Goal: Task Accomplishment & Management: Use online tool/utility

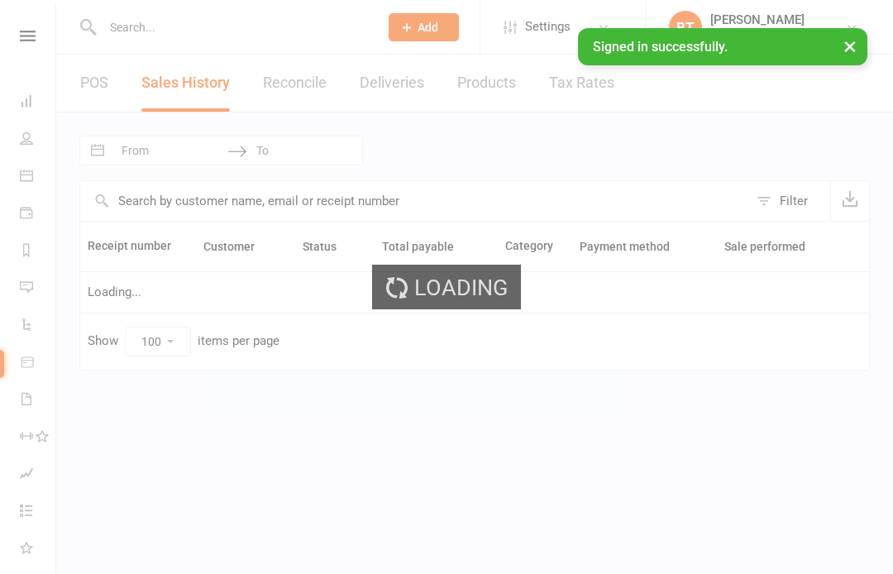
select select "100"
click at [25, 29] on div "Loading" at bounding box center [446, 287] width 893 height 574
click at [31, 26] on div "Loading" at bounding box center [446, 287] width 893 height 574
click at [28, 41] on div "Loading" at bounding box center [446, 287] width 893 height 574
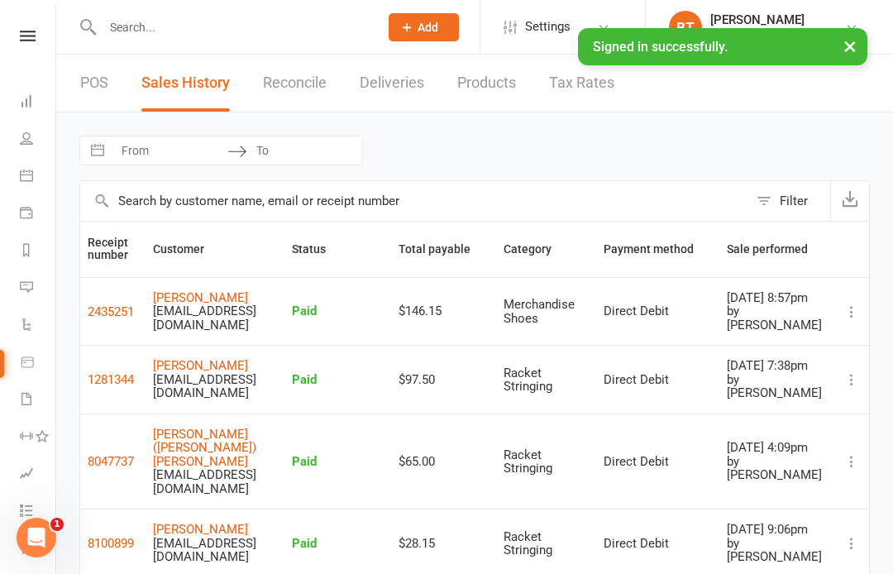
click at [29, 31] on icon at bounding box center [28, 36] width 16 height 11
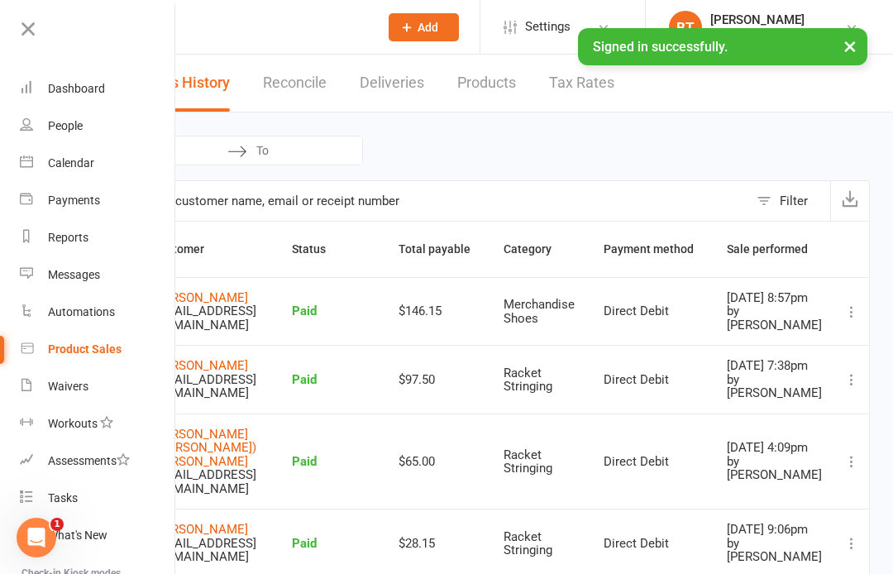
click at [88, 159] on div "Calendar" at bounding box center [71, 162] width 46 height 13
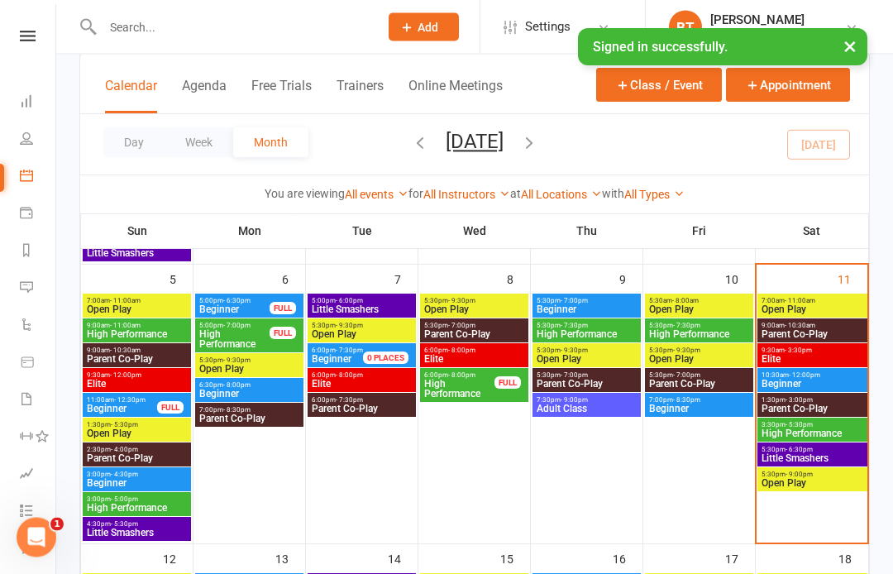
scroll to position [351, 0]
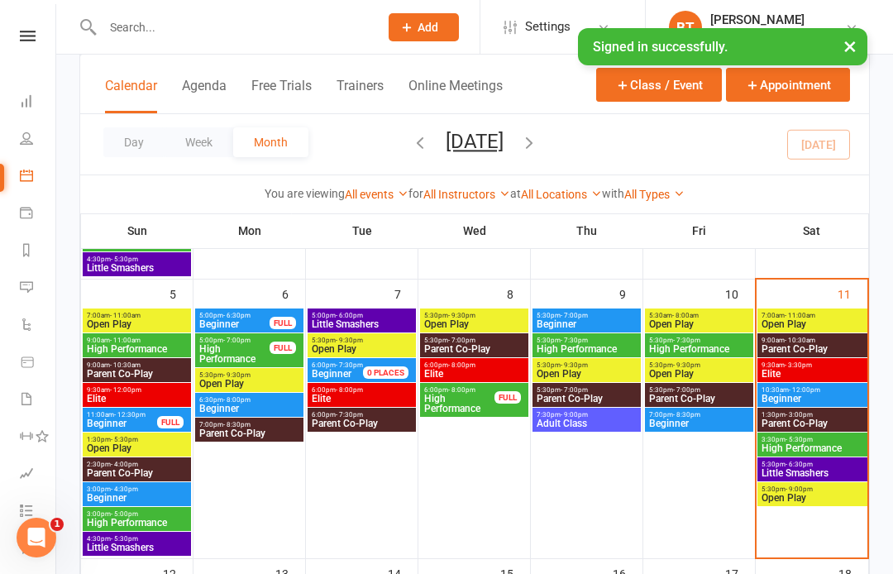
click at [801, 309] on div "7:00am - 11:00am Open Play" at bounding box center [812, 320] width 110 height 24
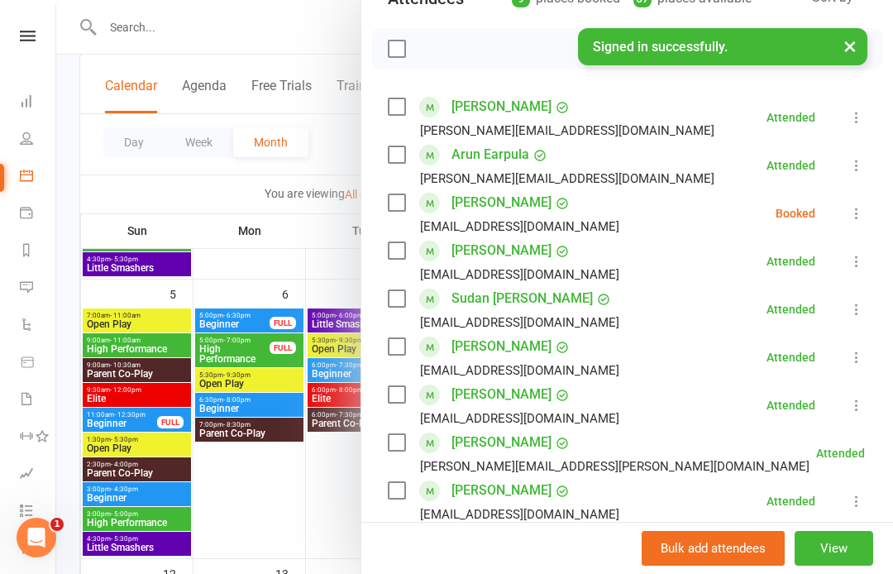
scroll to position [213, 0]
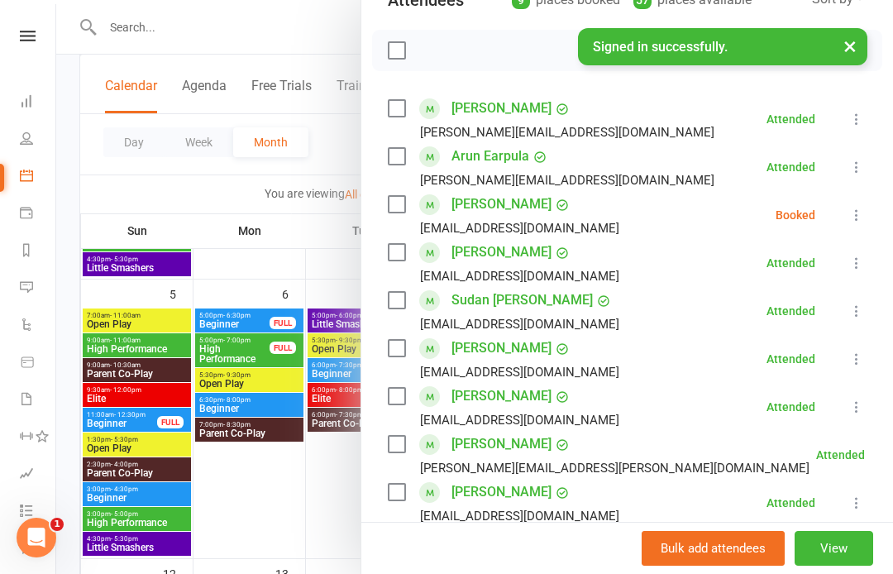
click at [859, 213] on icon at bounding box center [856, 215] width 17 height 17
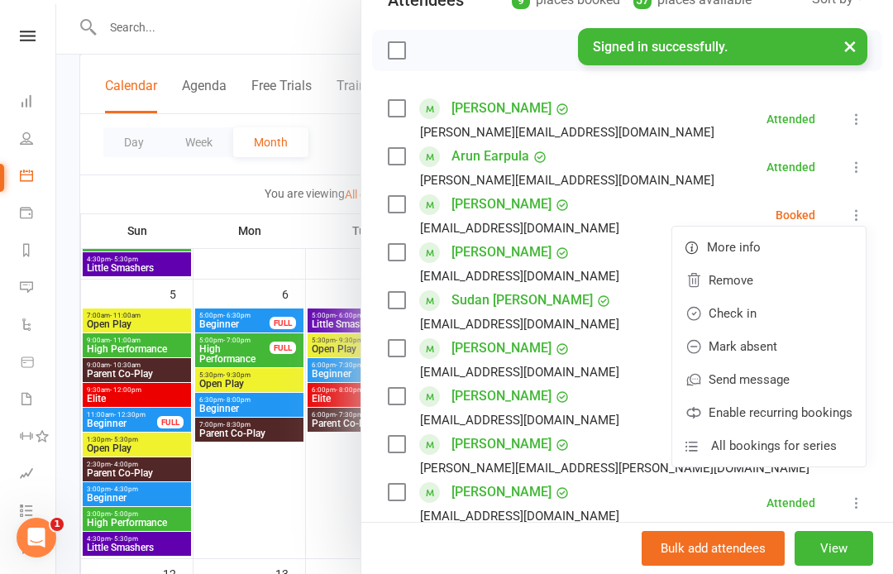
click at [747, 274] on link "Remove" at bounding box center [769, 280] width 194 height 33
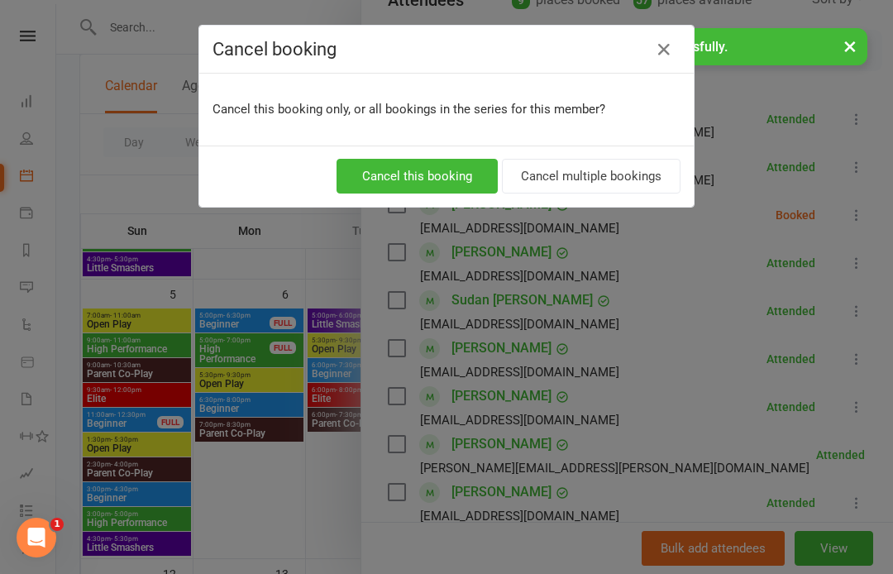
click at [429, 179] on button "Cancel this booking" at bounding box center [417, 176] width 161 height 35
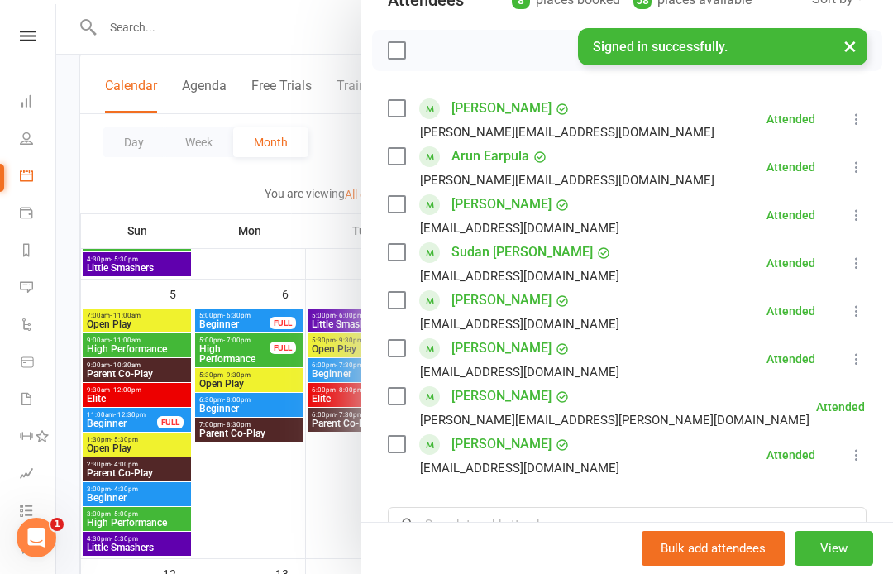
click at [186, 16] on div at bounding box center [474, 287] width 837 height 574
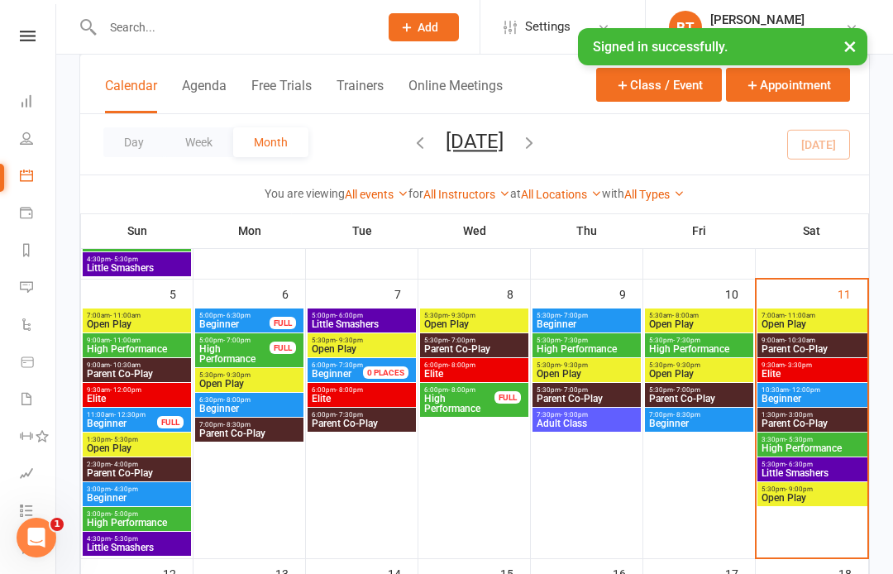
click at [166, 17] on input "text" at bounding box center [233, 27] width 270 height 23
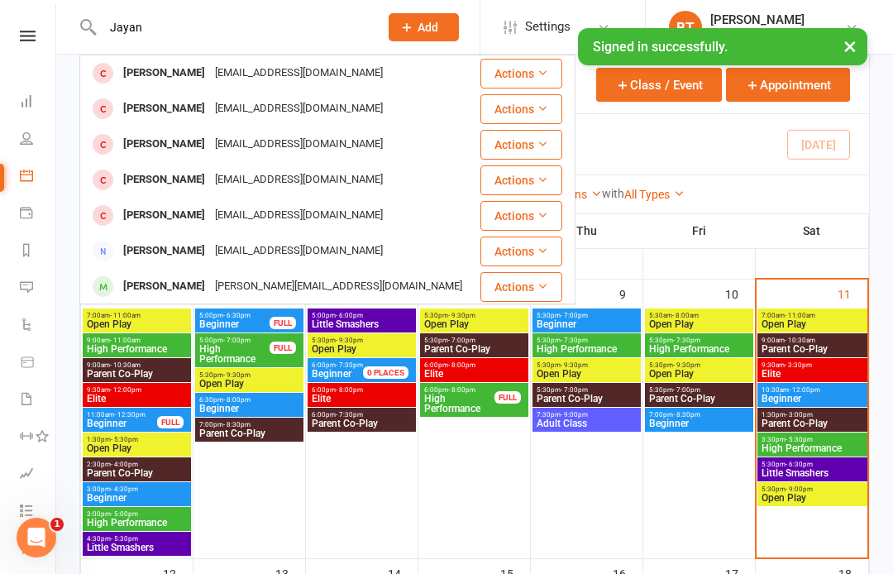
type input "Jayan"
click at [522, 284] on button "Actions" at bounding box center [521, 287] width 82 height 30
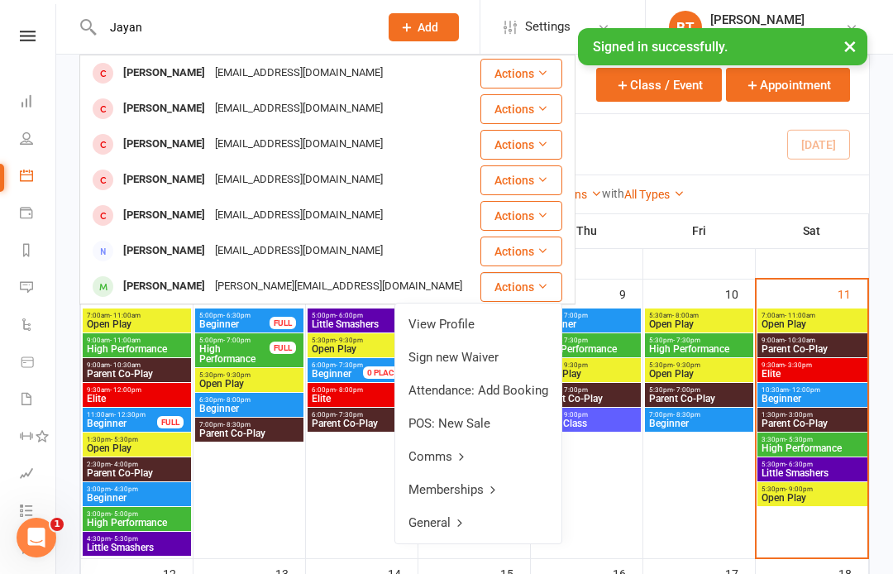
click at [459, 326] on link "View Profile" at bounding box center [478, 324] width 166 height 33
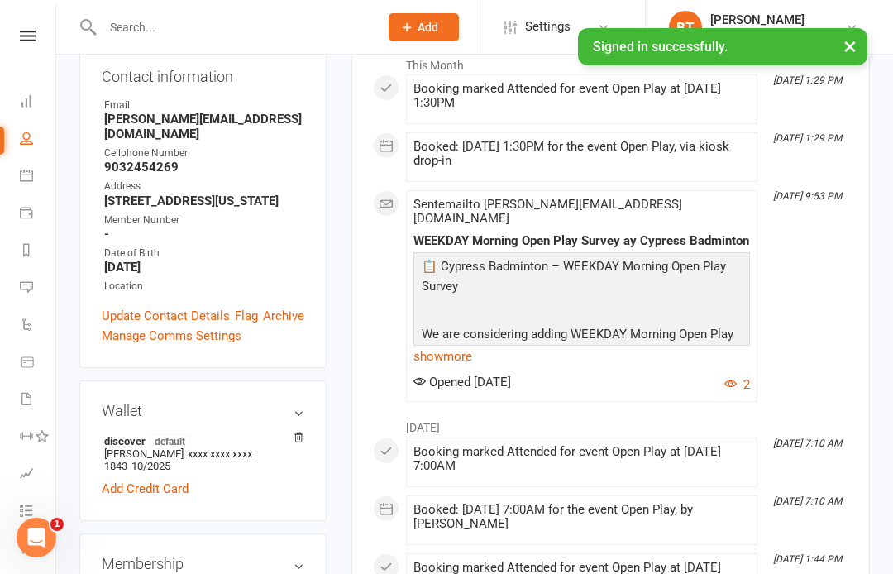
scroll to position [269, 0]
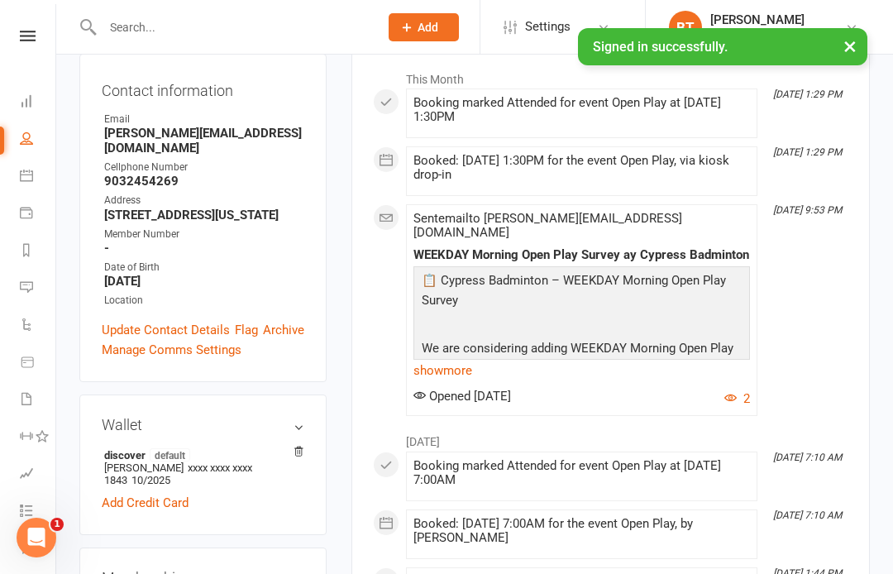
click at [36, 31] on link at bounding box center [27, 36] width 59 height 11
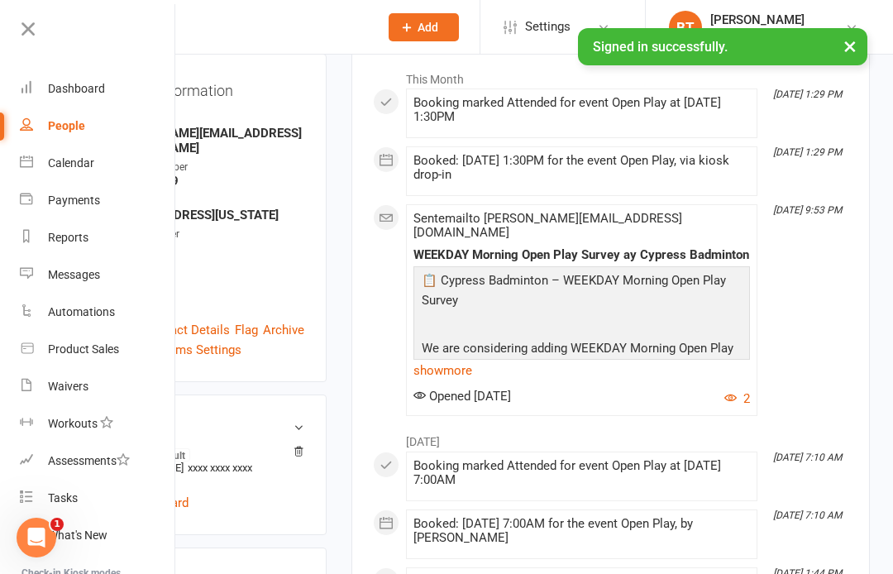
click at [105, 346] on div "Product Sales" at bounding box center [83, 348] width 71 height 13
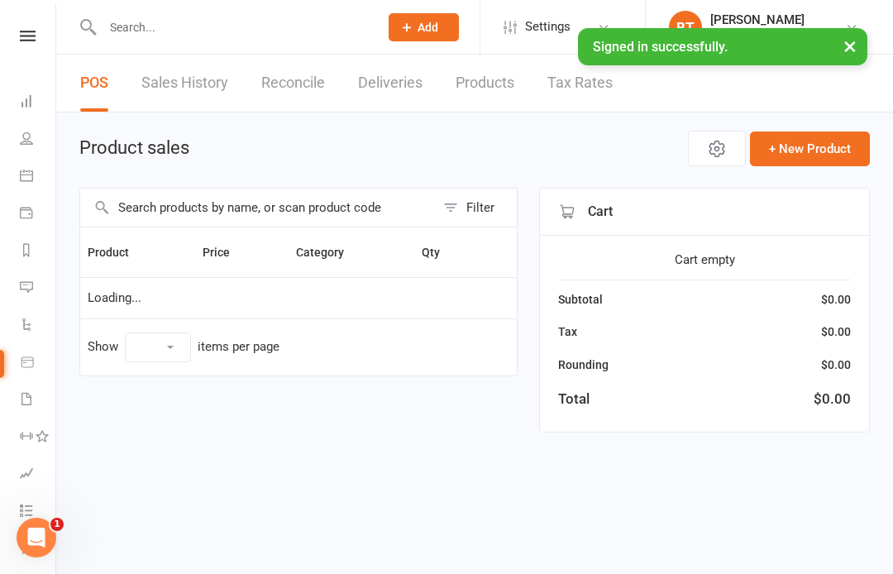
select select "100"
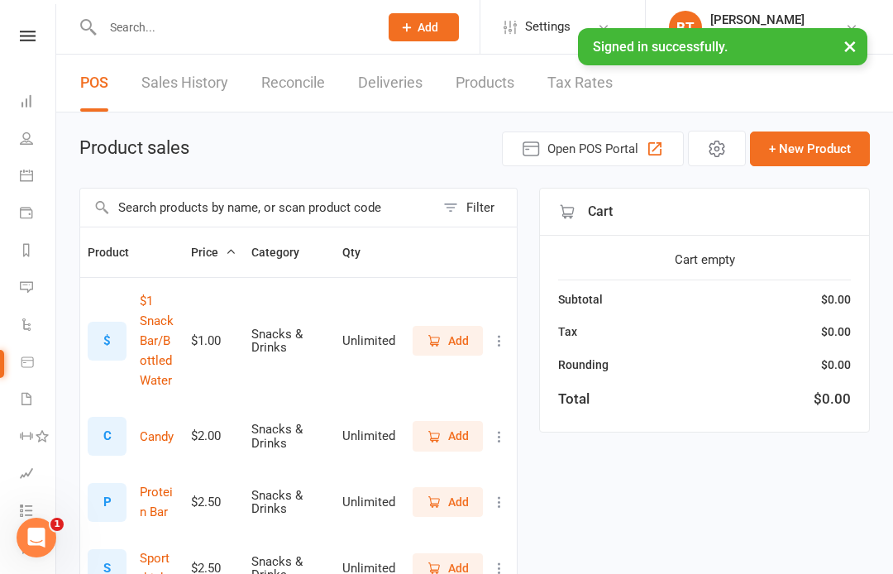
click at [33, 26] on nav "Clubworx Dashboard People Calendar Payments Reports Messages Automations Produc…" at bounding box center [28, 291] width 56 height 574
click at [35, 38] on icon at bounding box center [28, 36] width 16 height 11
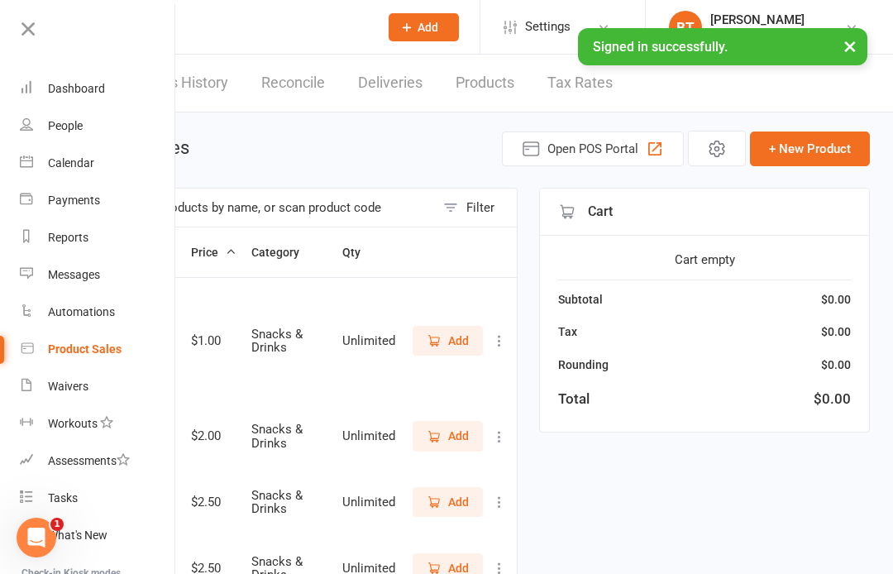
click at [73, 380] on div "Waivers" at bounding box center [68, 386] width 41 height 13
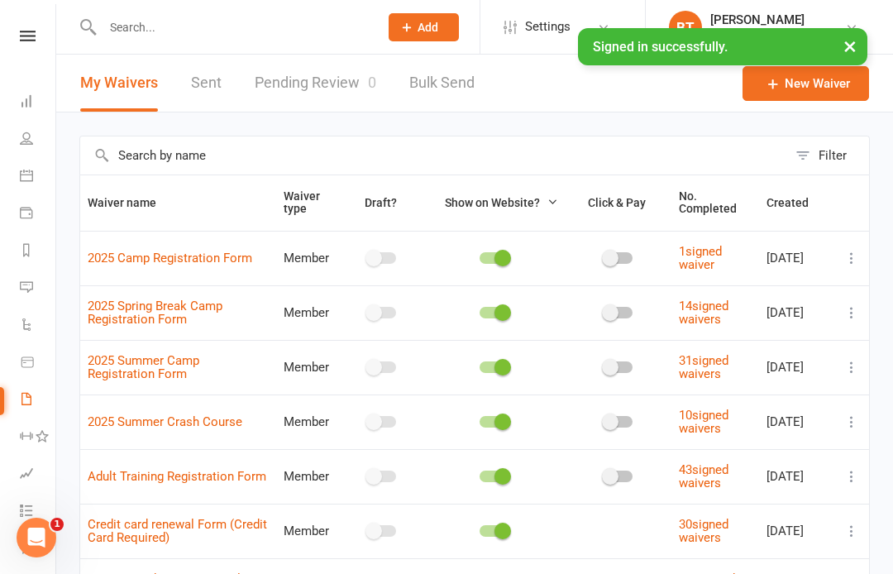
click at [313, 69] on link "Pending Review 0" at bounding box center [316, 83] width 122 height 57
select select "50"
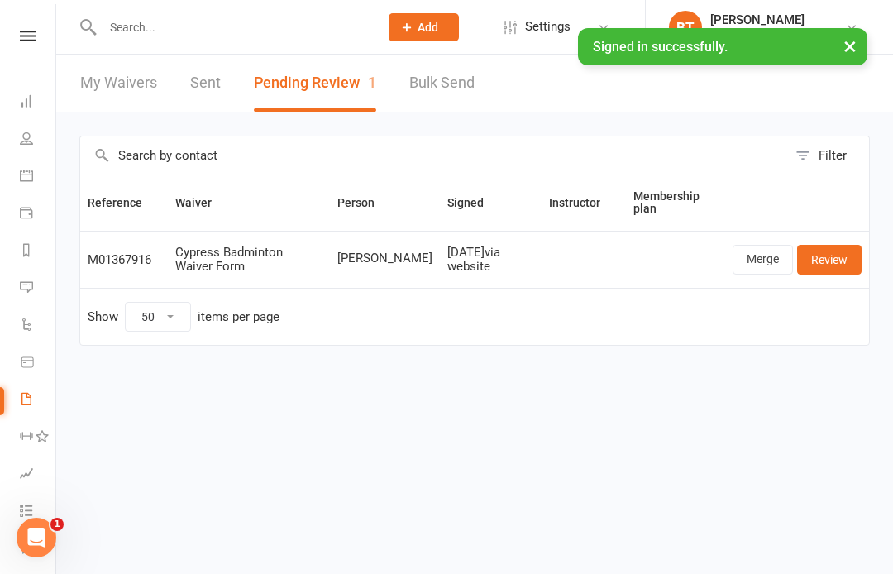
click at [836, 249] on link "Review" at bounding box center [829, 260] width 65 height 30
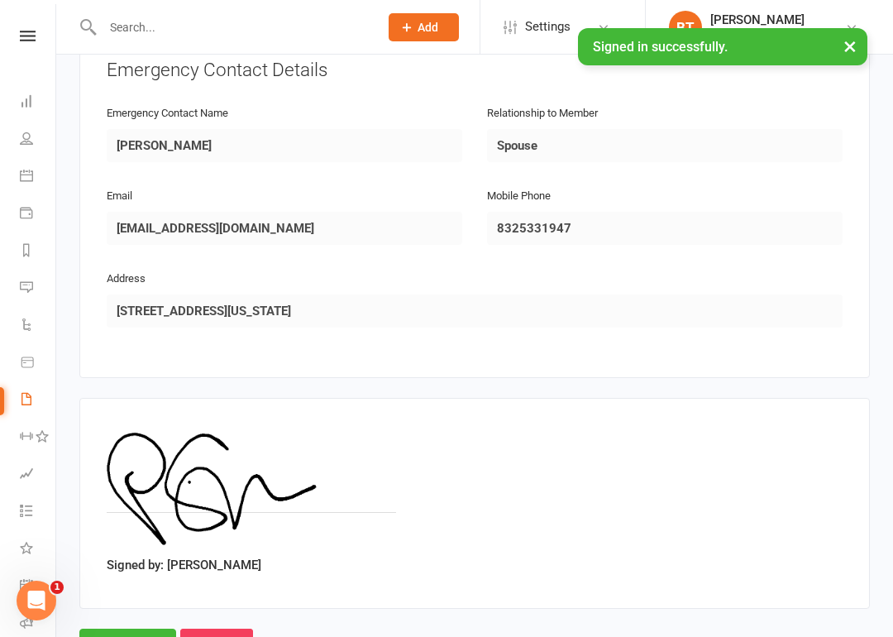
scroll to position [847, 0]
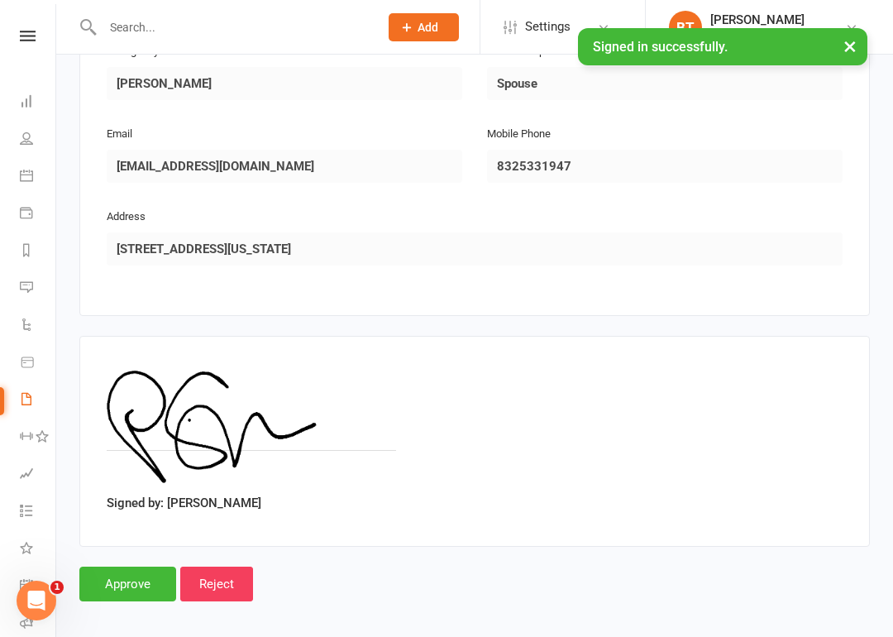
click at [122, 566] on input "Approve" at bounding box center [127, 583] width 97 height 35
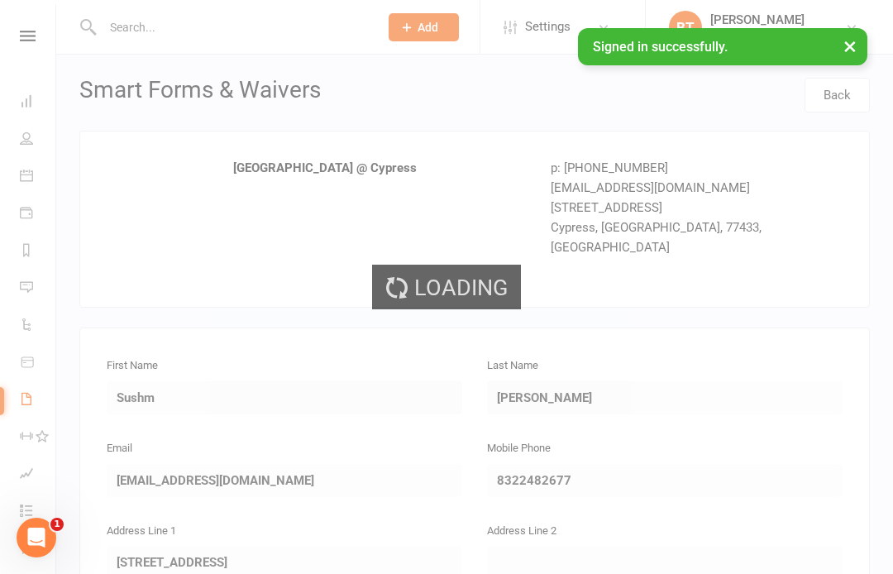
select select "50"
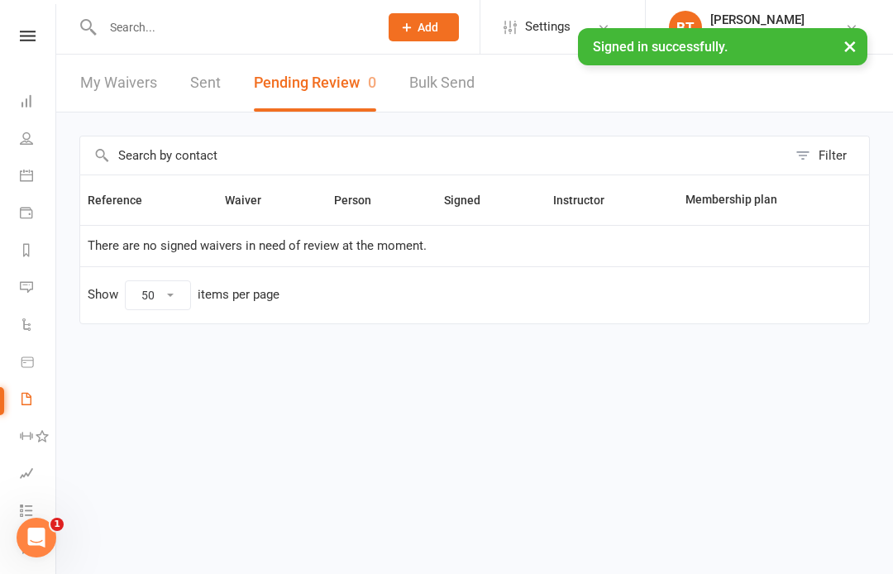
click at [199, 87] on link "Sent" at bounding box center [205, 83] width 31 height 57
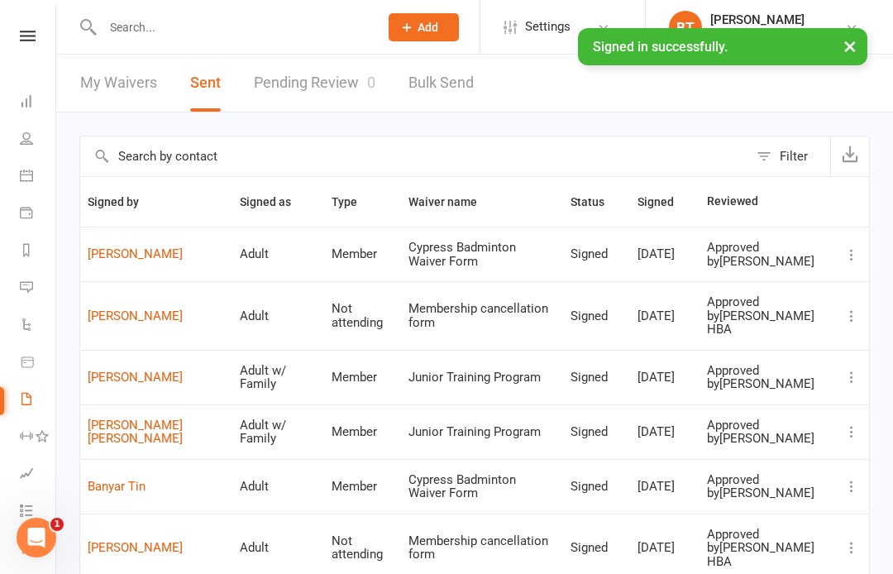
click at [151, 255] on link "Sushm Putcha" at bounding box center [156, 254] width 137 height 14
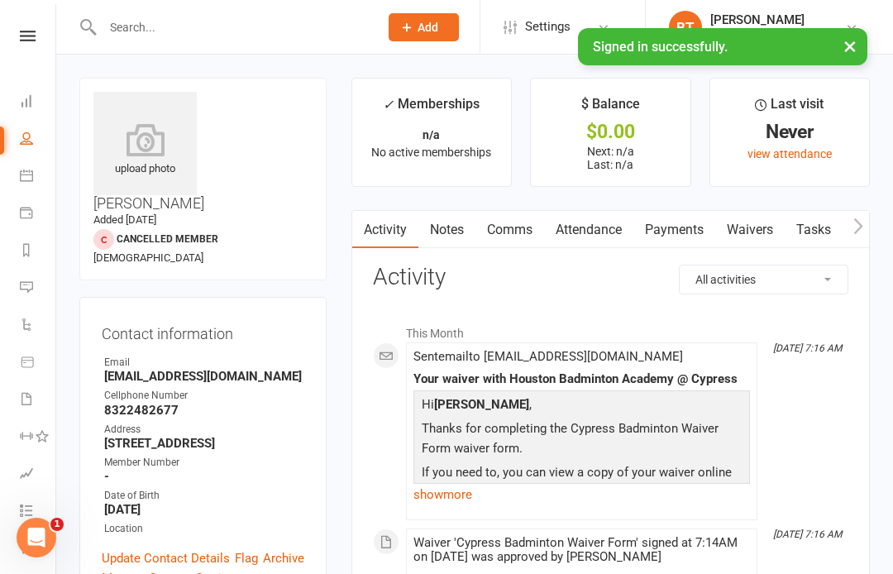
click at [155, 164] on div "upload photo" at bounding box center [144, 150] width 103 height 55
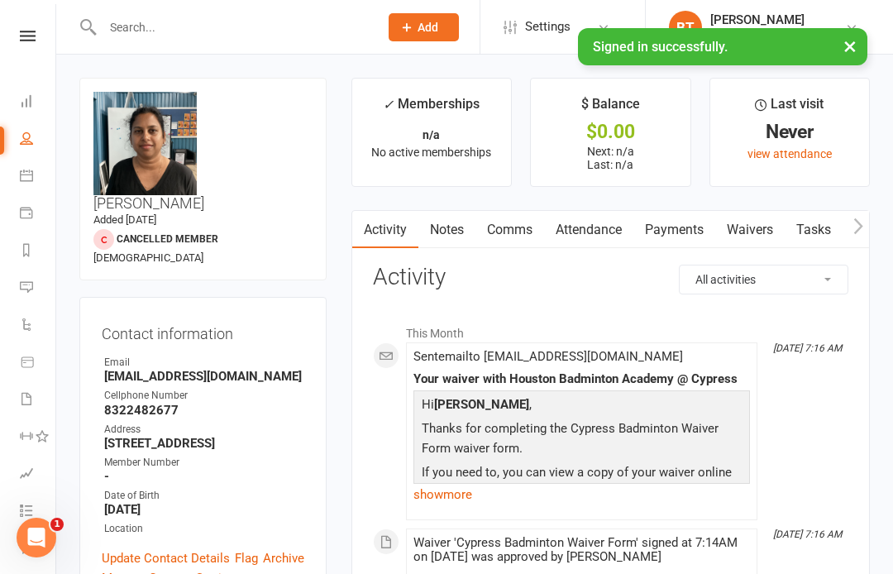
click at [35, 33] on icon at bounding box center [28, 36] width 16 height 11
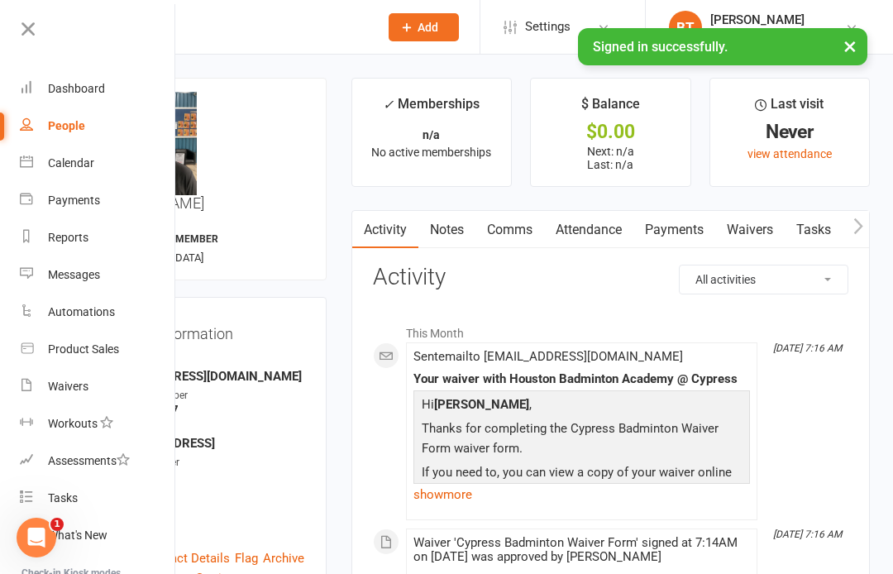
click at [109, 343] on div "Product Sales" at bounding box center [83, 348] width 71 height 13
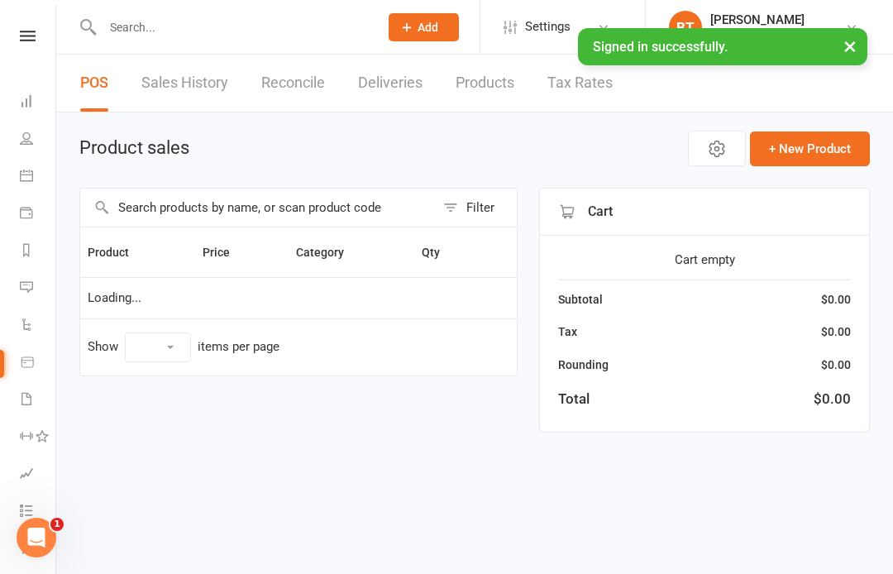
select select "100"
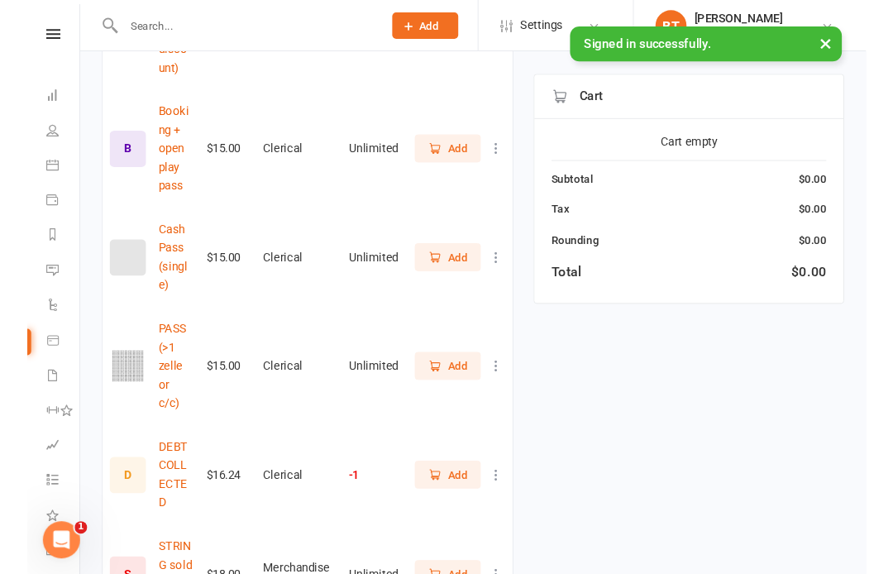
scroll to position [1216, 0]
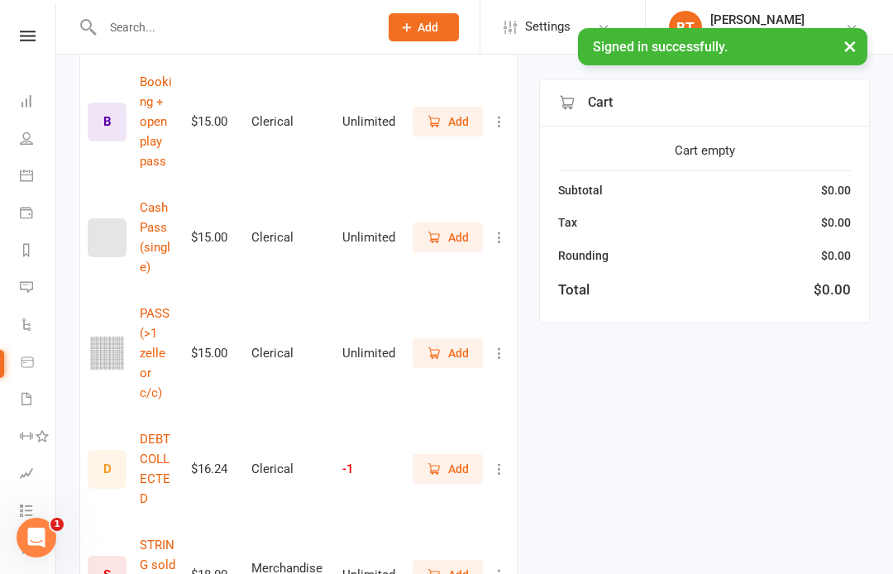
click at [452, 338] on button "Add" at bounding box center [448, 353] width 70 height 30
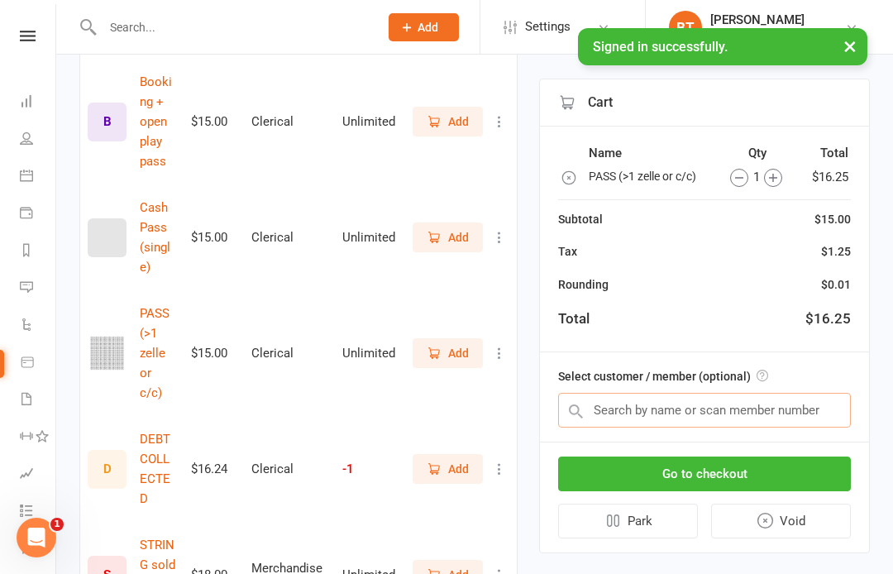
click at [622, 410] on input "text" at bounding box center [704, 410] width 293 height 35
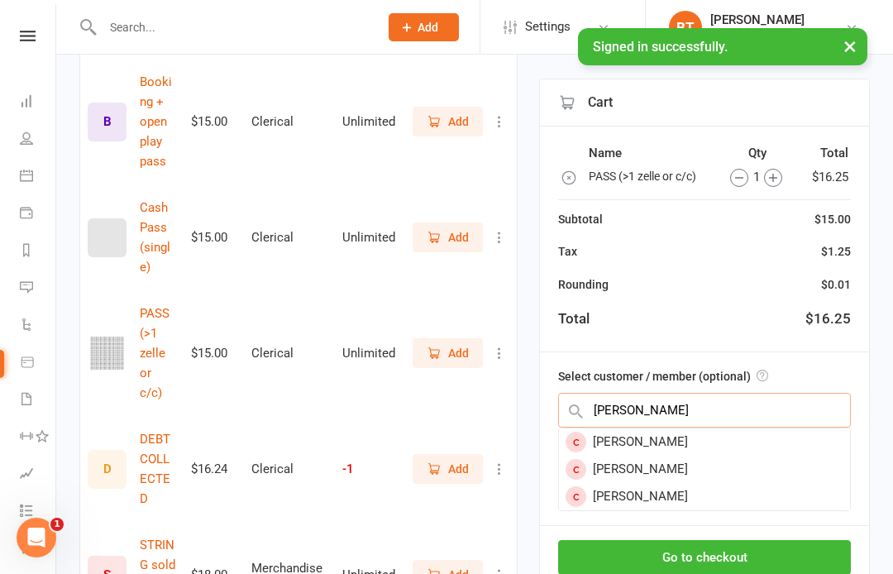
type input "Sushma"
click at [659, 468] on div "Sushm Putcha" at bounding box center [704, 469] width 291 height 27
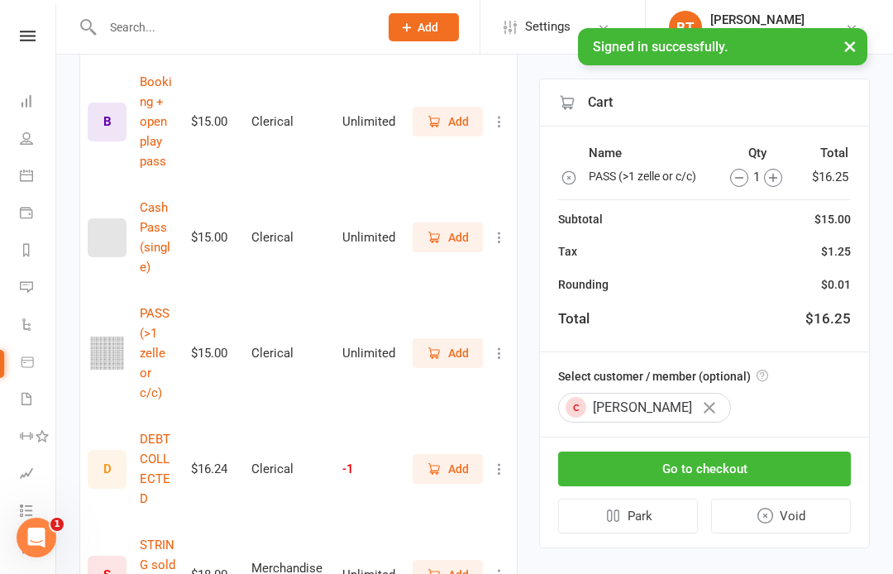
click at [686, 461] on button "Go to checkout" at bounding box center [704, 469] width 293 height 35
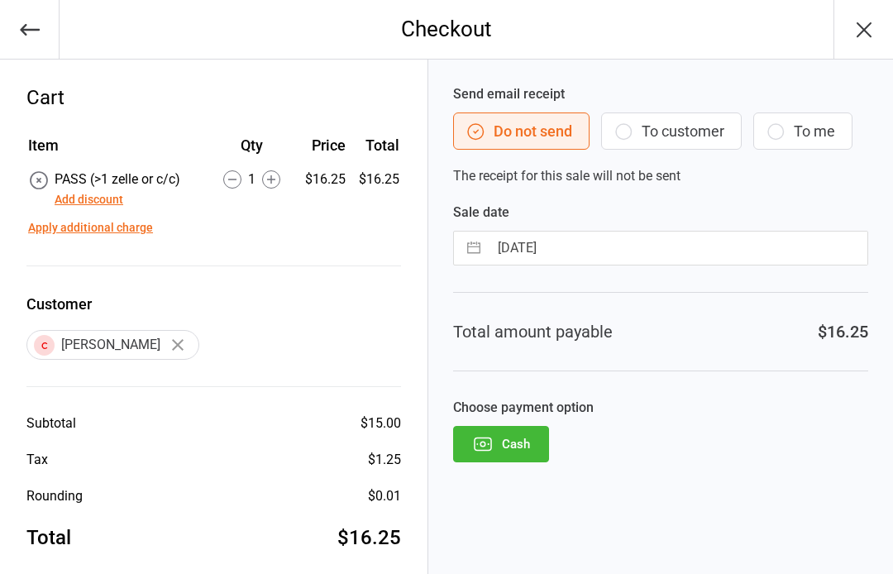
click at [523, 440] on button "Cash" at bounding box center [501, 444] width 96 height 36
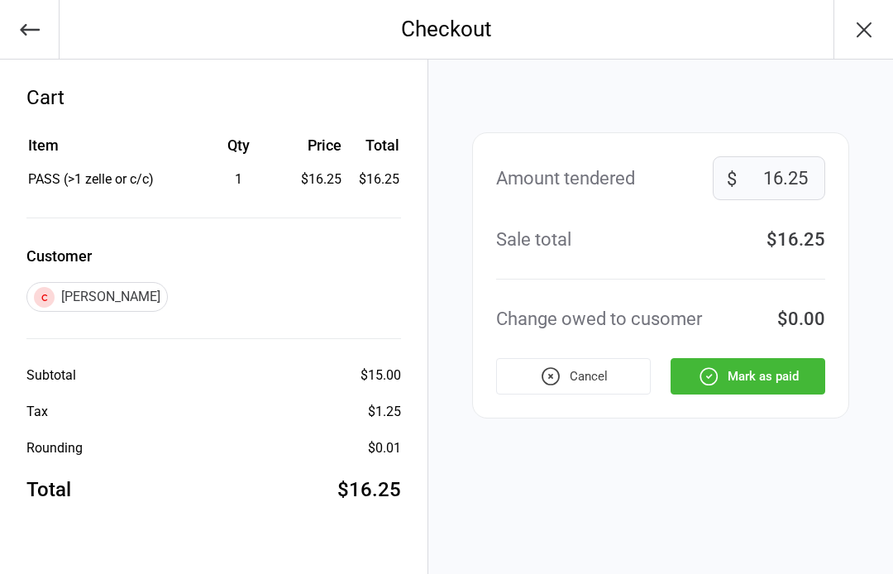
click at [765, 378] on button "Mark as paid" at bounding box center [748, 376] width 155 height 36
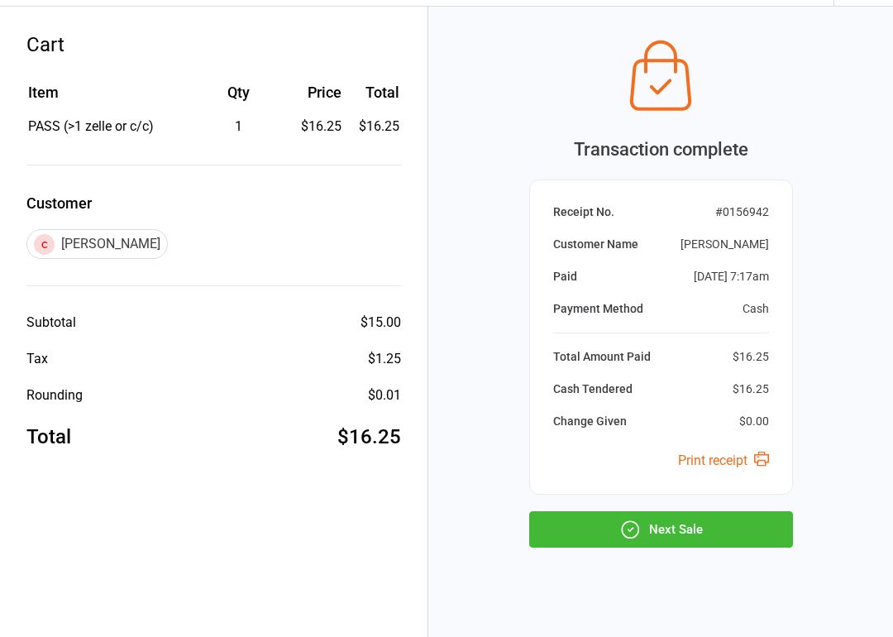
scroll to position [71, 0]
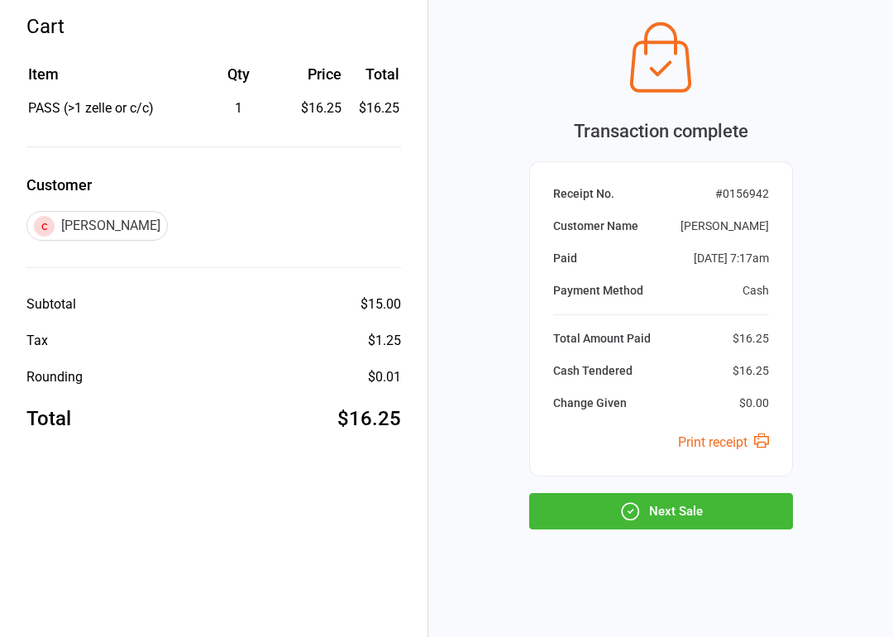
click at [663, 505] on button "Next Sale" at bounding box center [661, 511] width 264 height 36
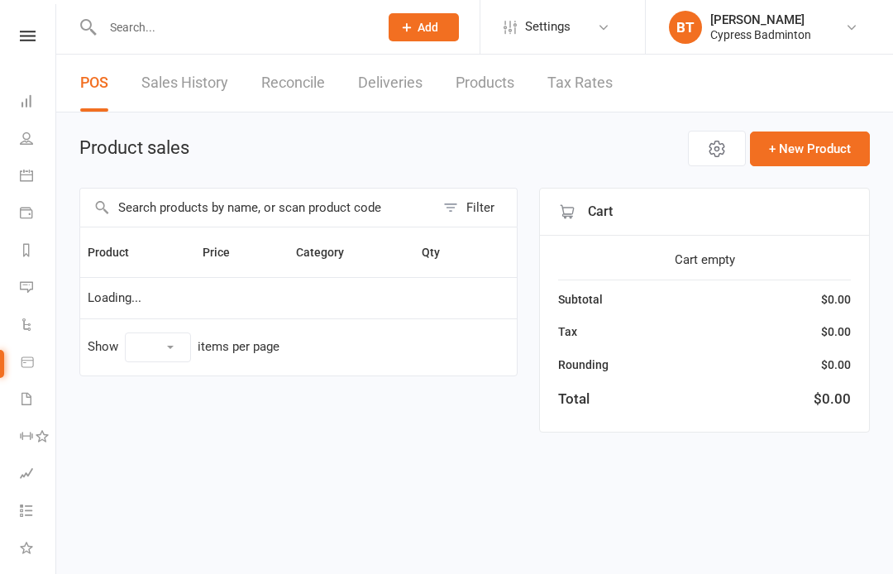
select select "100"
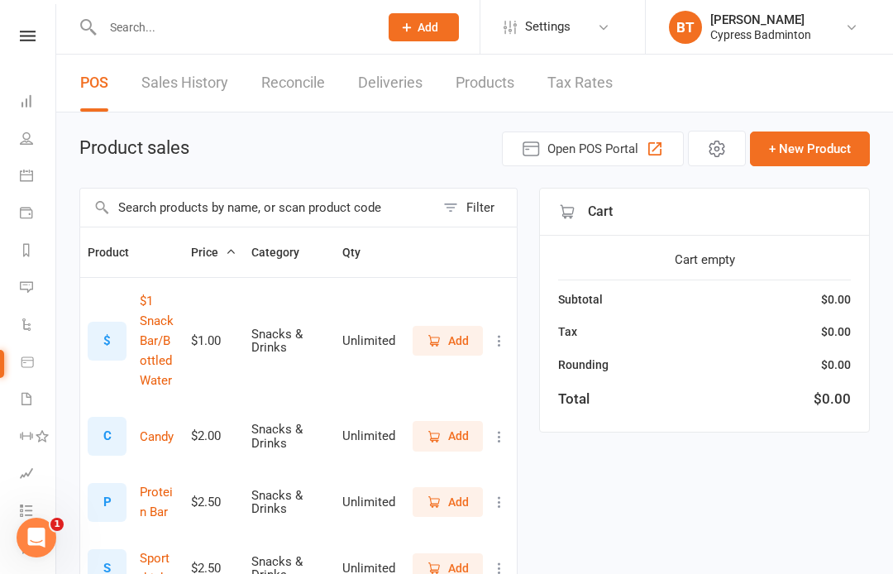
click at [37, 40] on link at bounding box center [27, 36] width 59 height 11
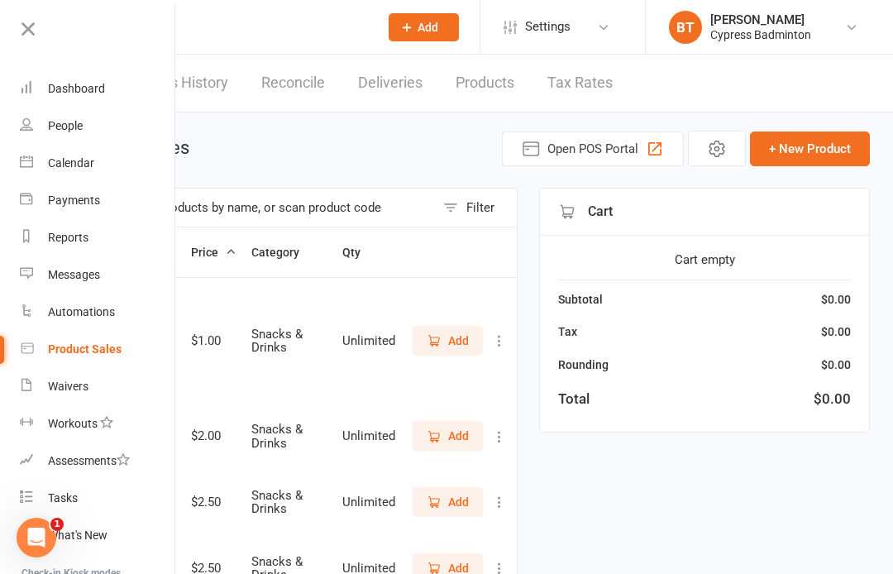
click at [84, 163] on div "Calendar" at bounding box center [71, 162] width 46 height 13
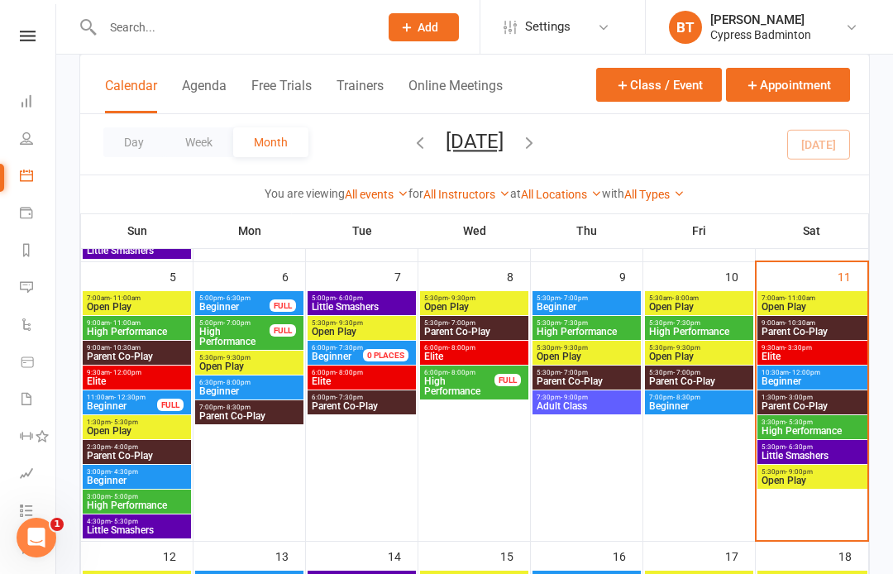
scroll to position [367, 0]
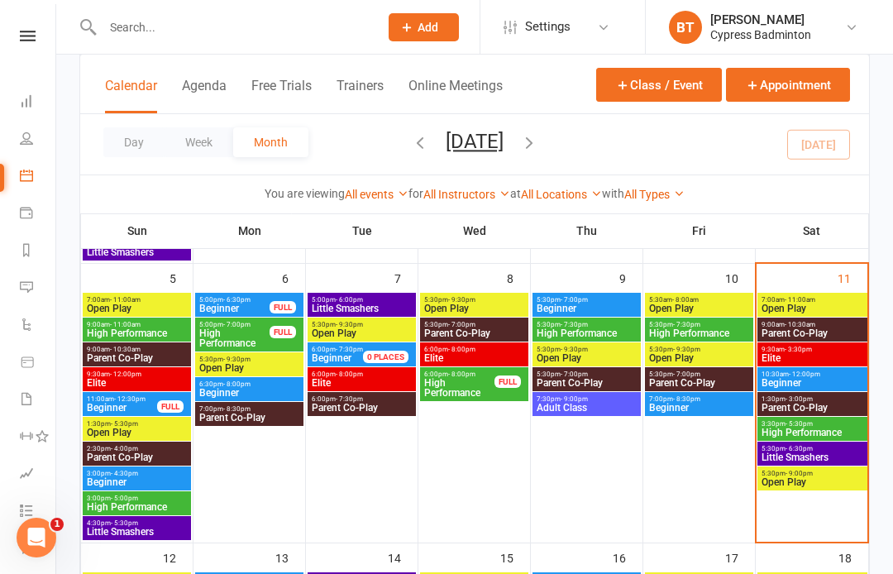
click at [815, 305] on span "Open Play" at bounding box center [812, 308] width 103 height 10
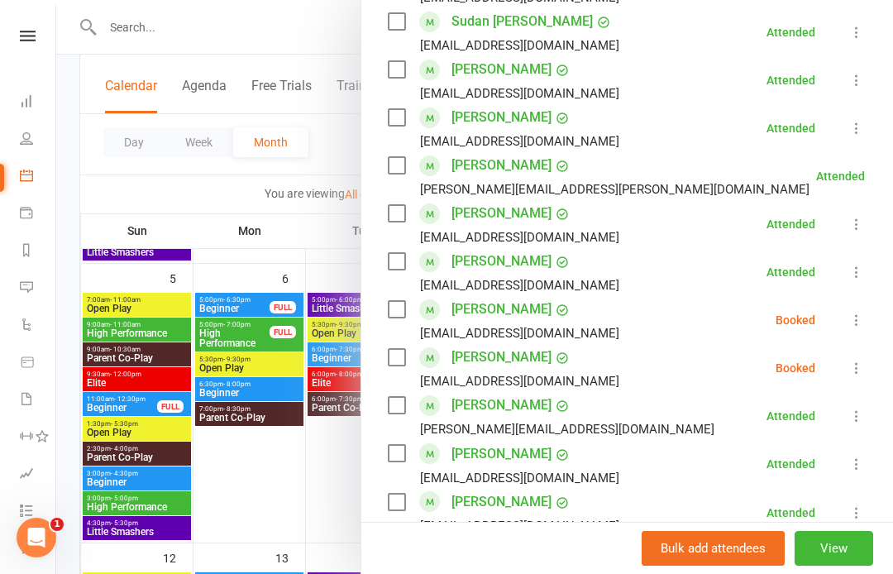
scroll to position [585, 0]
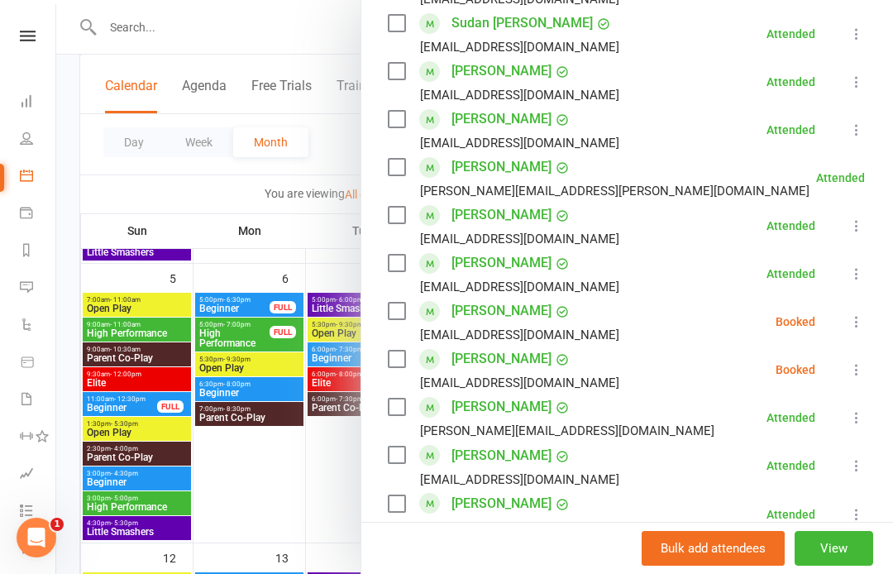
click at [855, 329] on icon at bounding box center [856, 321] width 17 height 17
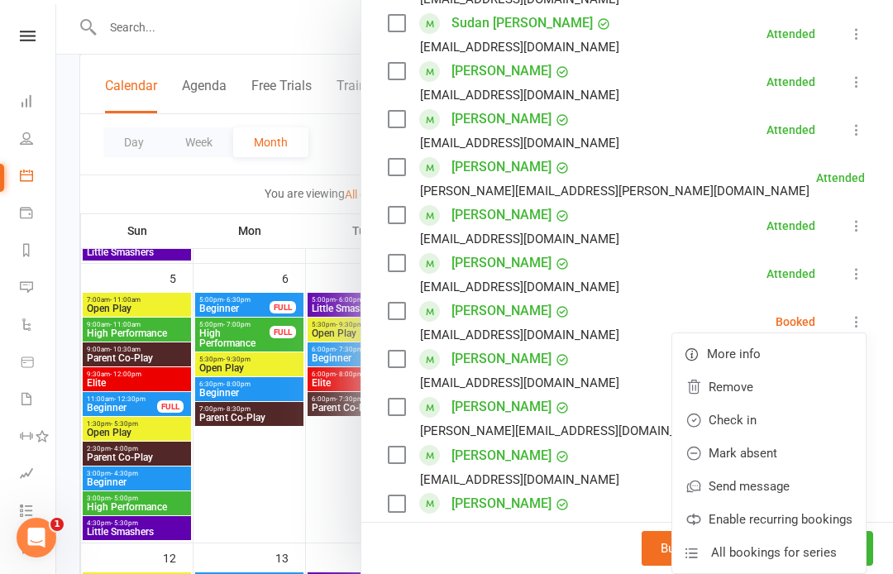
click at [752, 396] on link "Remove" at bounding box center [769, 386] width 194 height 33
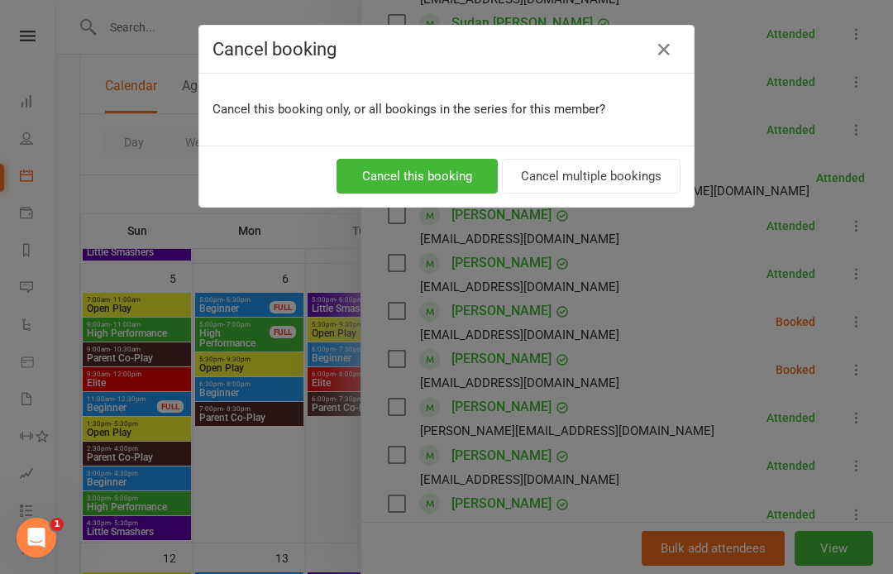
click at [452, 186] on button "Cancel this booking" at bounding box center [417, 176] width 161 height 35
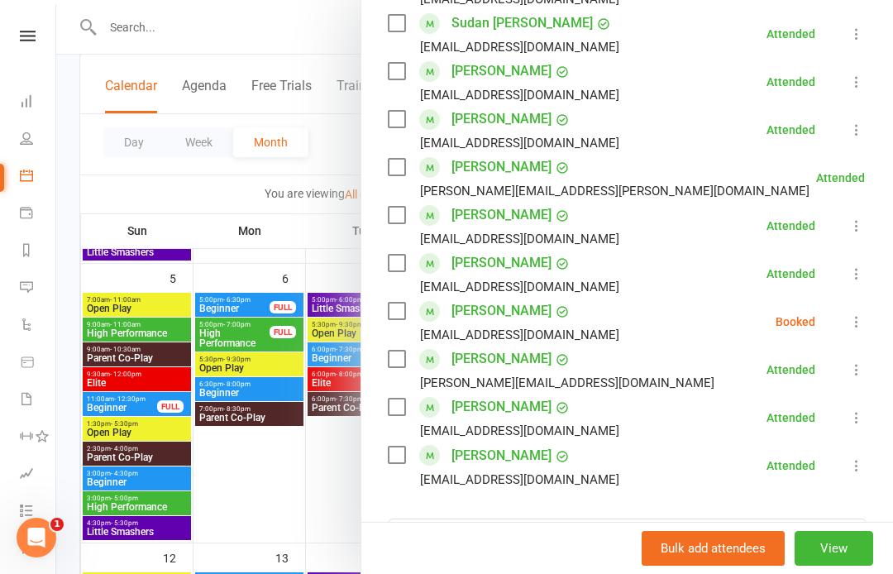
click at [865, 323] on icon at bounding box center [856, 321] width 17 height 17
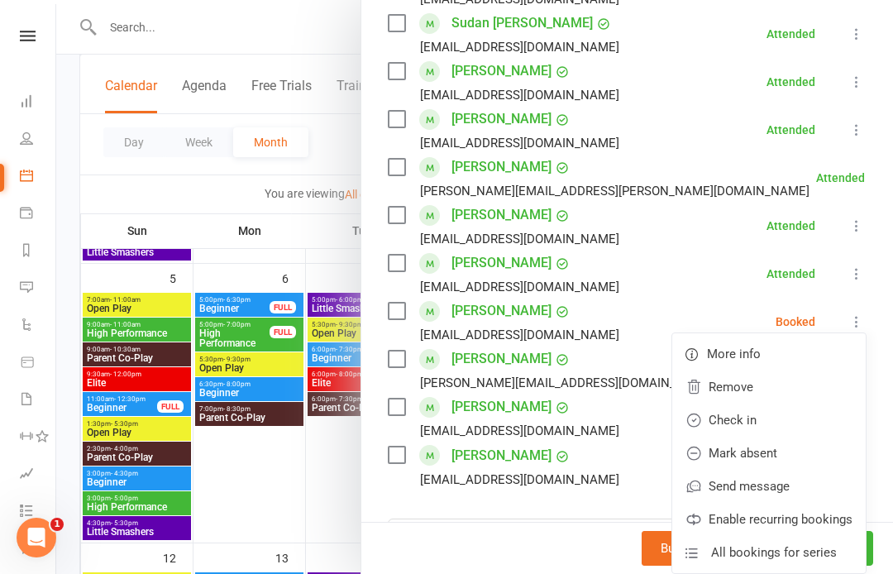
click at [749, 393] on link "Remove" at bounding box center [769, 386] width 194 height 33
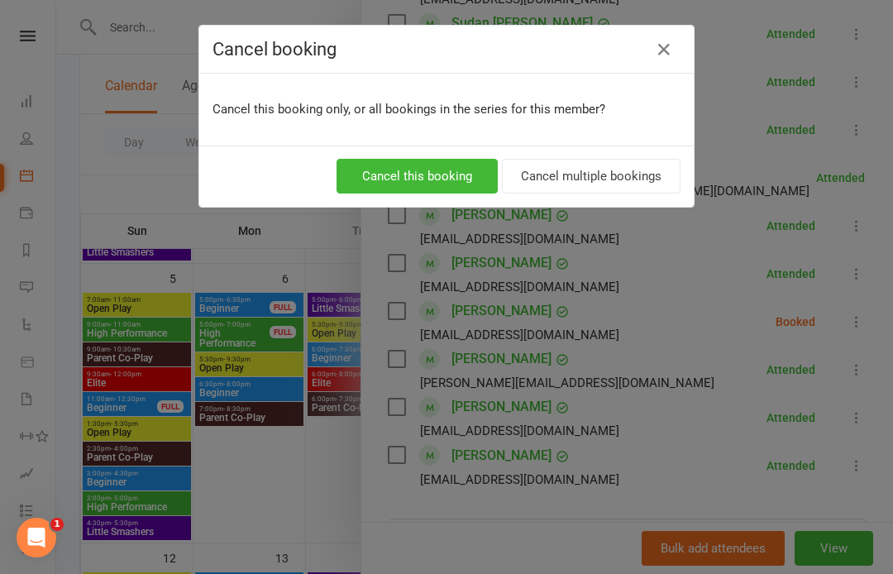
click at [442, 179] on button "Cancel this booking" at bounding box center [417, 176] width 161 height 35
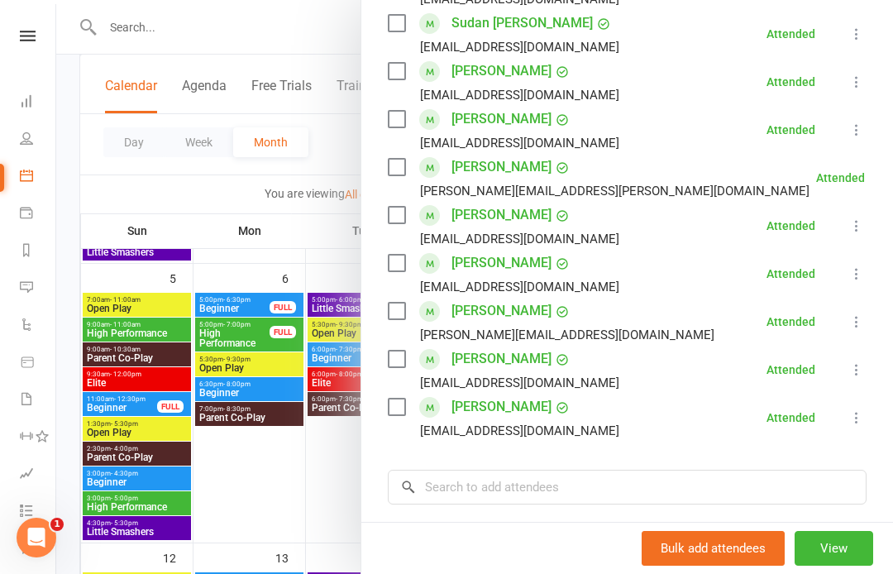
click at [153, 26] on div at bounding box center [474, 287] width 837 height 574
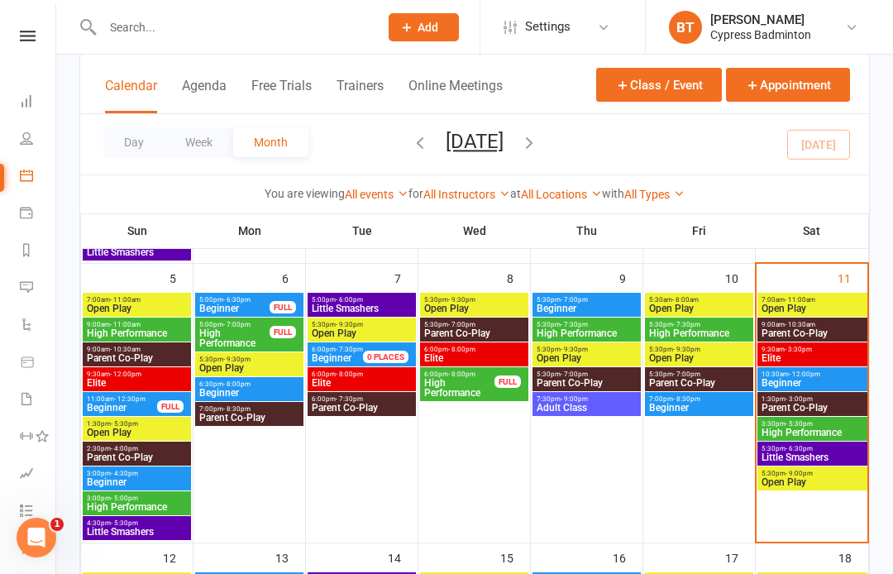
click at [131, 25] on input "text" at bounding box center [233, 27] width 270 height 23
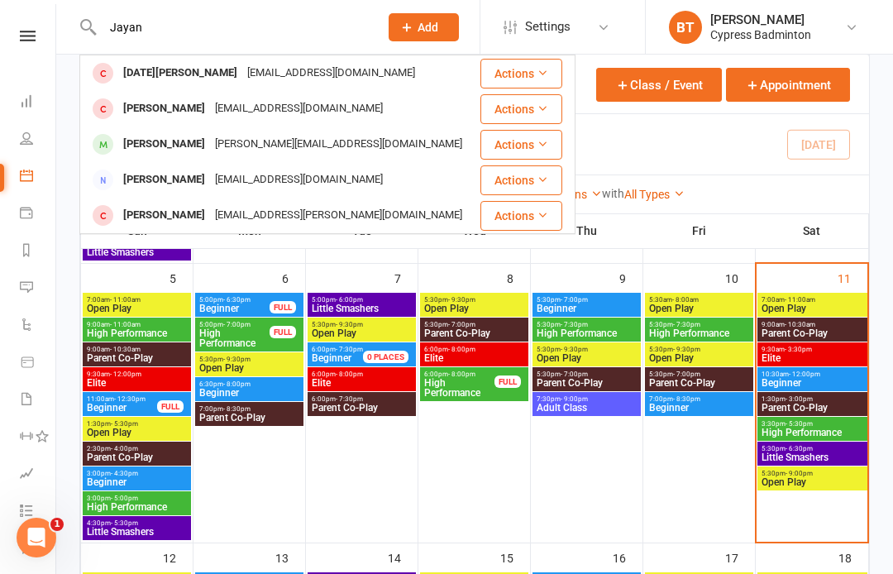
type input "Jayan"
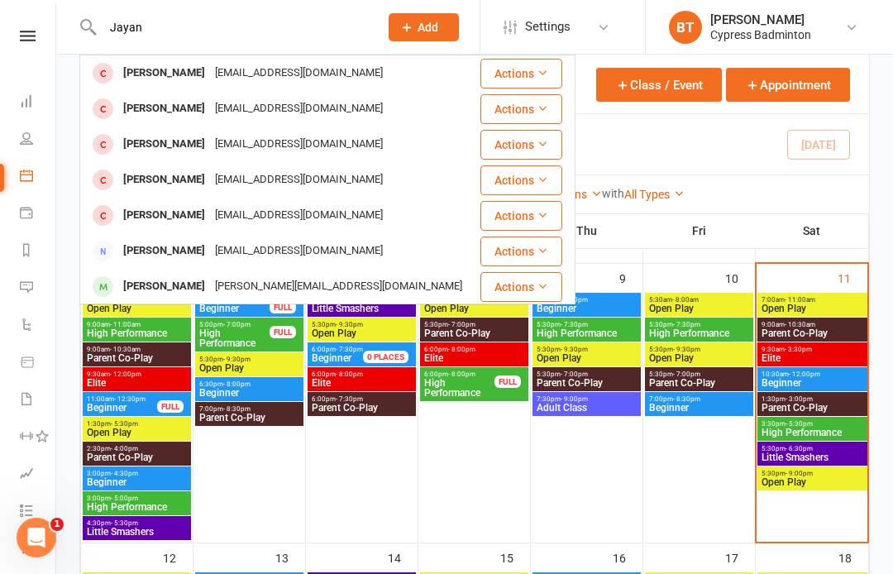
click at [538, 69] on icon at bounding box center [543, 73] width 12 height 12
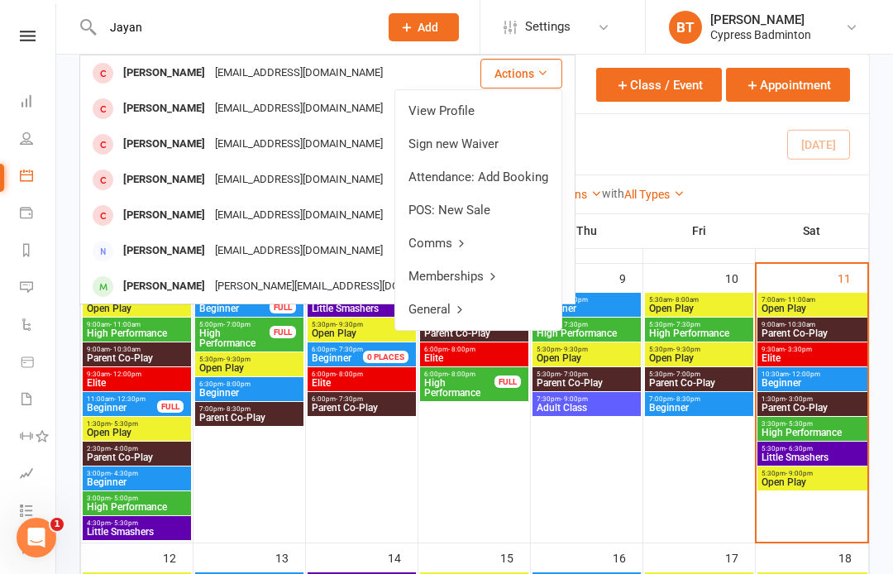
click at [455, 112] on link "View Profile" at bounding box center [478, 110] width 166 height 33
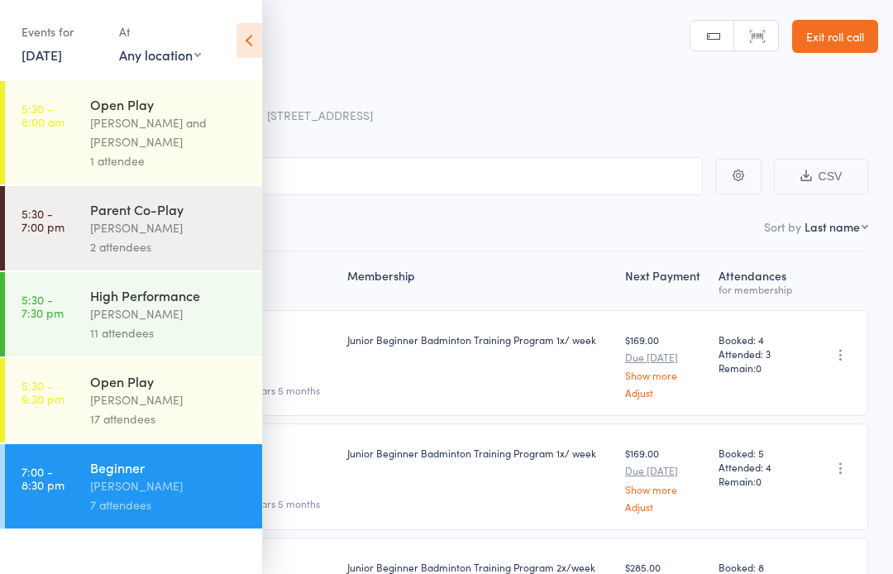
click at [848, 33] on link "Exit roll call" at bounding box center [835, 36] width 86 height 33
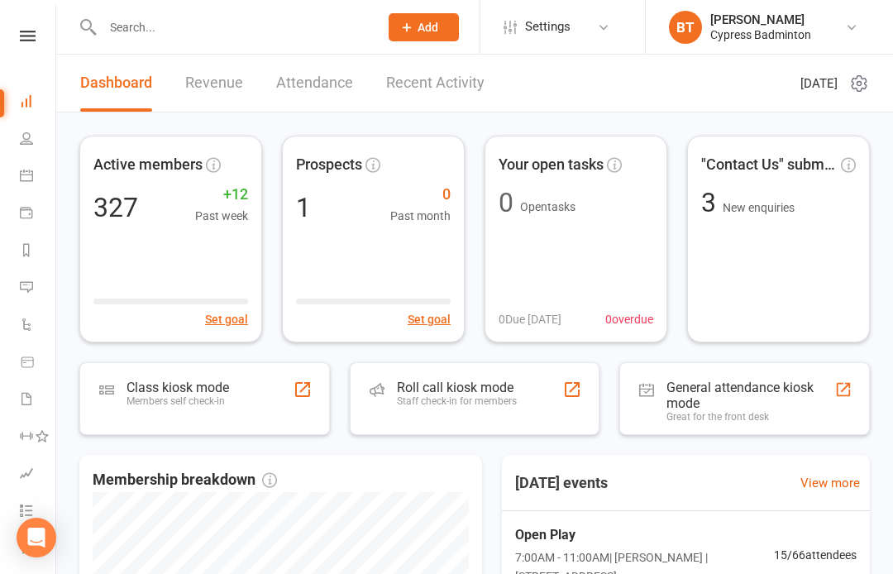
click at [134, 24] on input "text" at bounding box center [233, 27] width 270 height 23
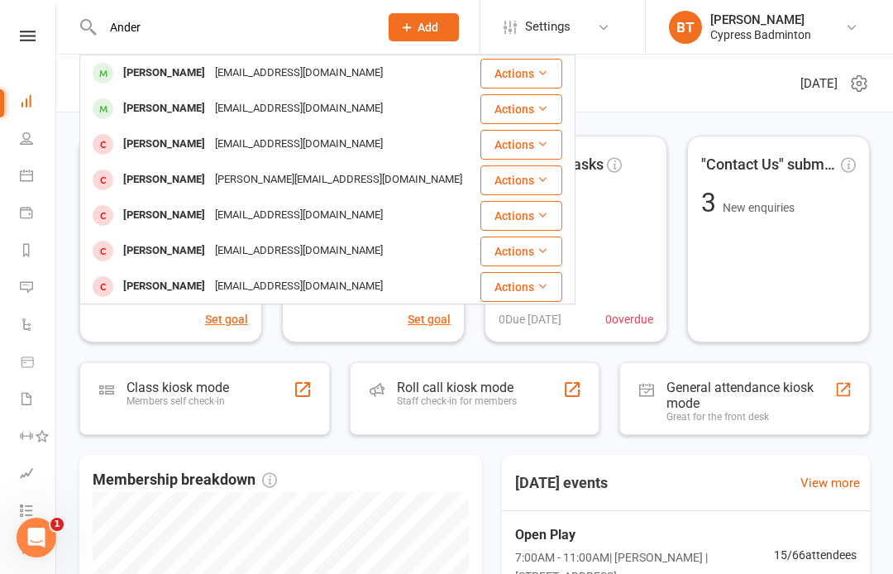
type input "Ander"
click at [543, 69] on icon at bounding box center [543, 73] width 12 height 12
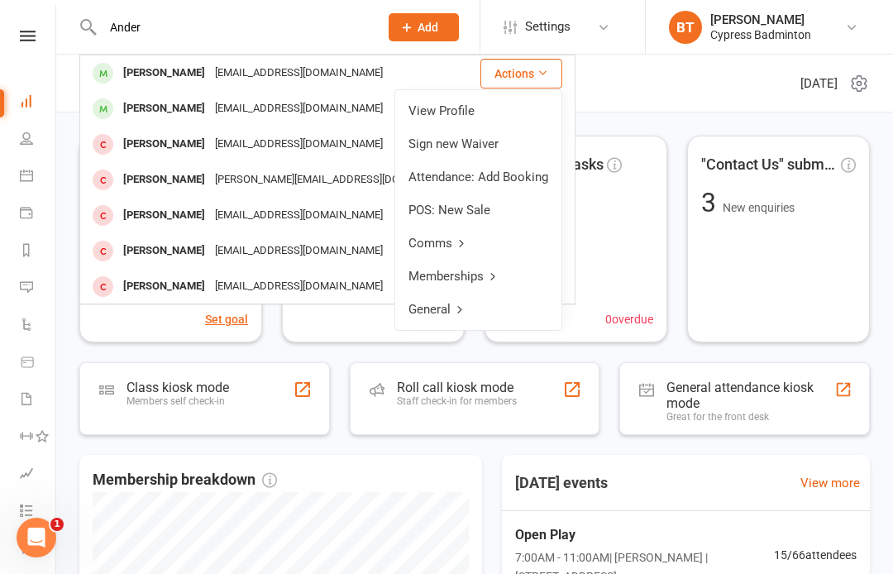
click at [464, 107] on link "View Profile" at bounding box center [478, 110] width 166 height 33
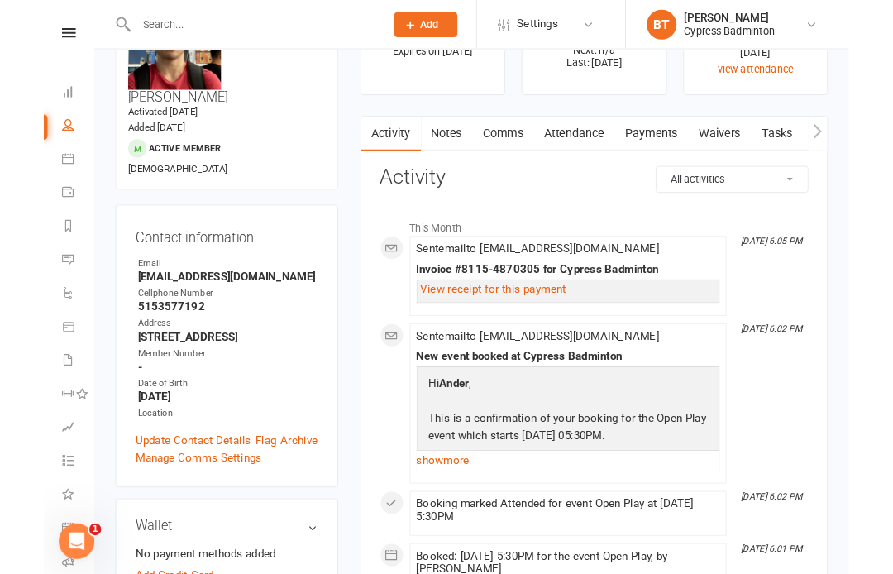
scroll to position [81, 0]
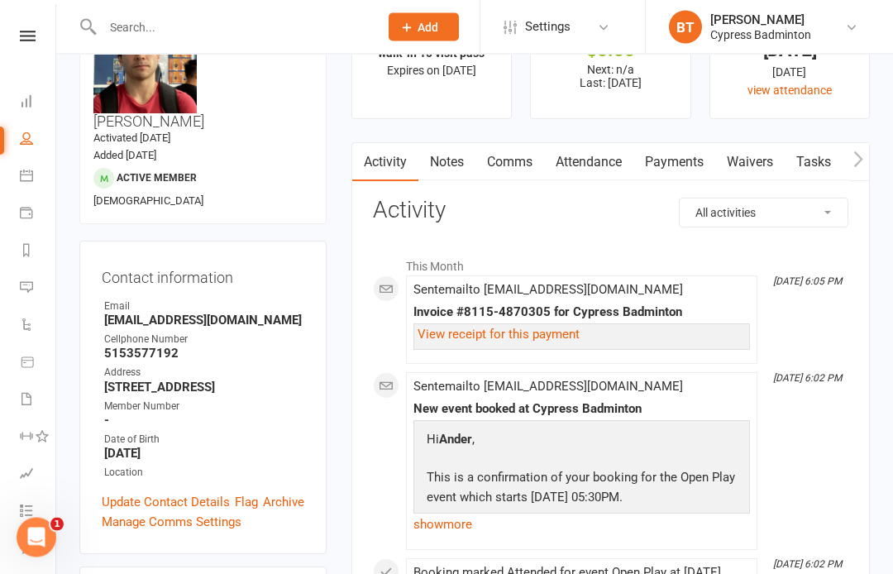
click at [681, 156] on link "Payments" at bounding box center [674, 163] width 82 height 38
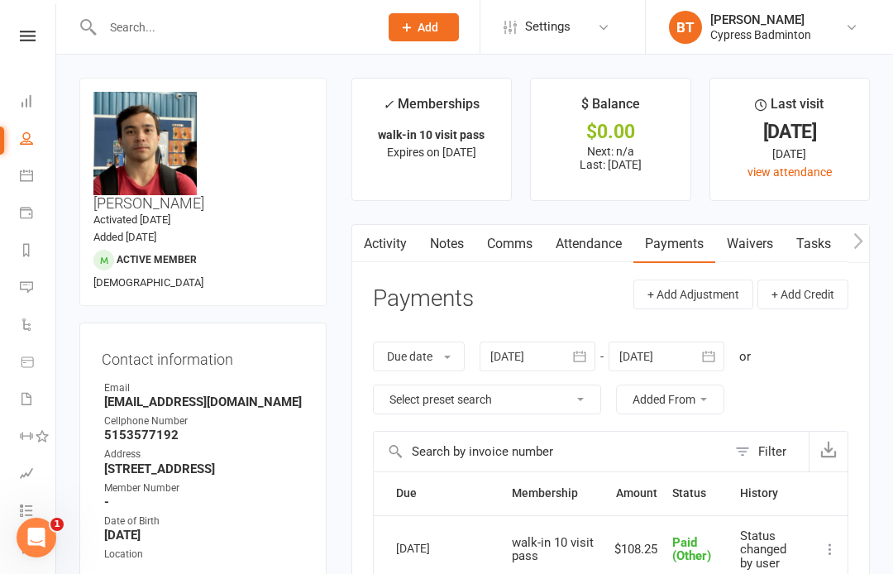
click at [144, 30] on input "text" at bounding box center [233, 27] width 270 height 23
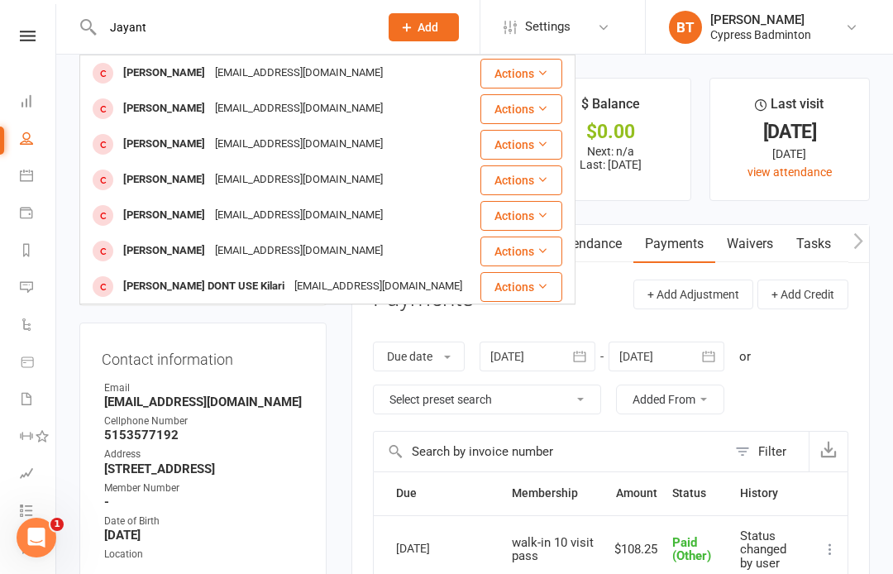
type input "Jayant"
click at [533, 103] on button "Actions" at bounding box center [521, 109] width 82 height 30
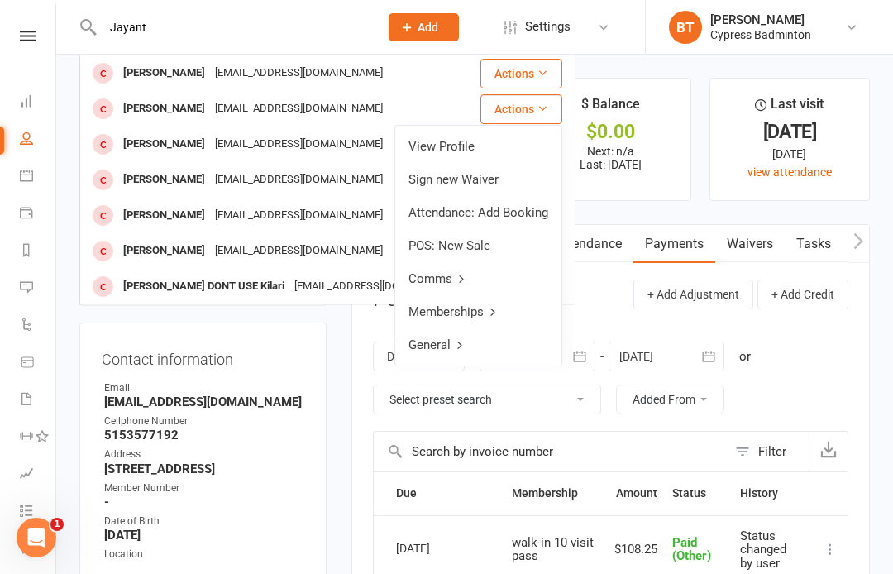
click at [452, 146] on link "View Profile" at bounding box center [478, 146] width 166 height 33
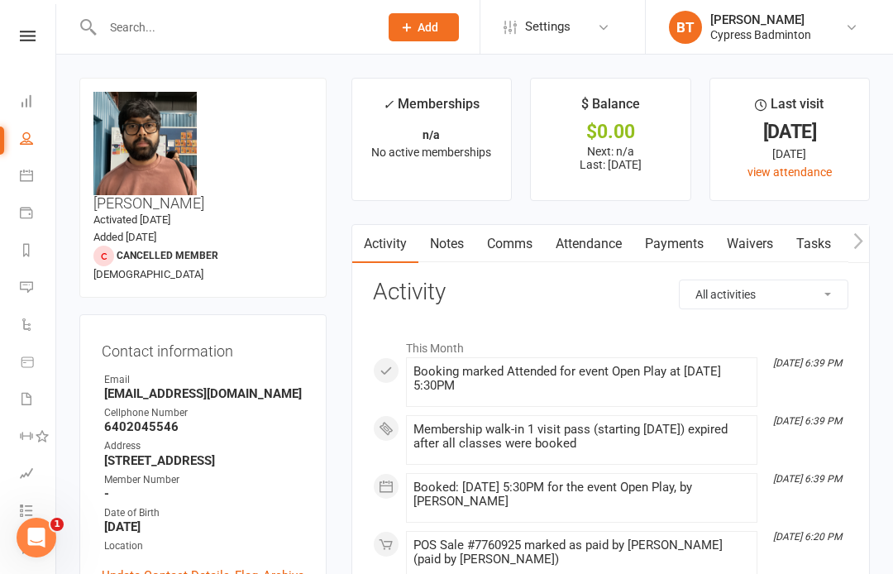
click at [160, 12] on div at bounding box center [223, 27] width 288 height 54
click at [158, 37] on input "text" at bounding box center [233, 27] width 270 height 23
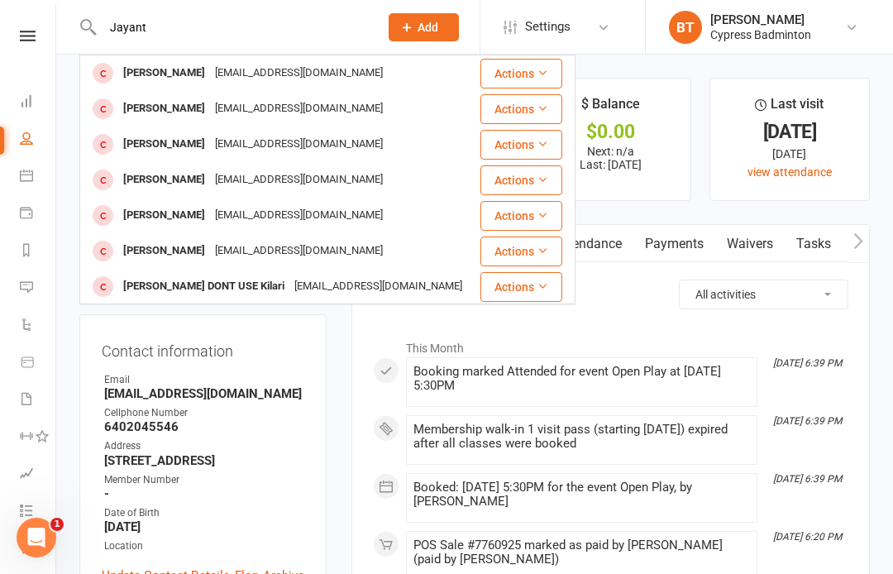
type input "Jayant"
click at [529, 217] on button "Actions" at bounding box center [521, 216] width 82 height 30
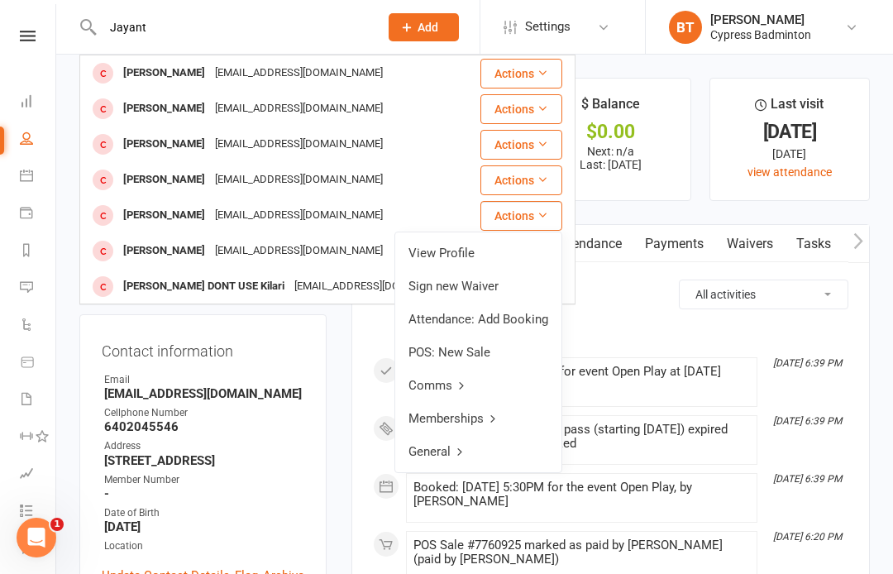
click at [462, 255] on link "View Profile" at bounding box center [478, 253] width 166 height 33
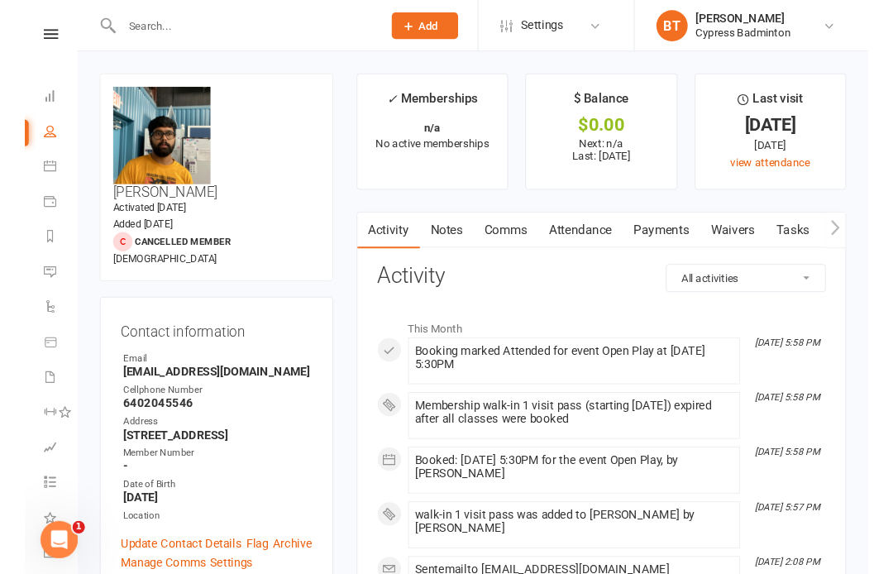
scroll to position [35, 0]
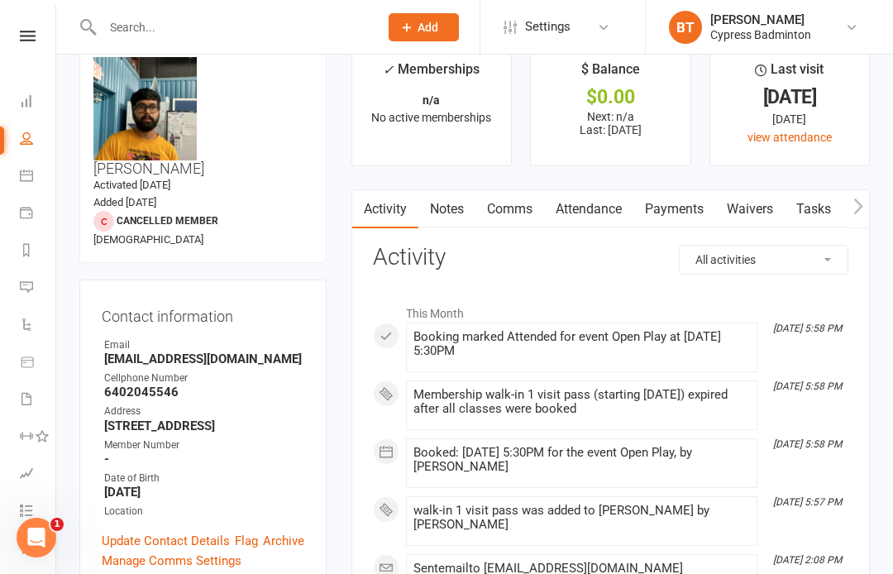
click at [138, 25] on input "text" at bounding box center [233, 27] width 270 height 23
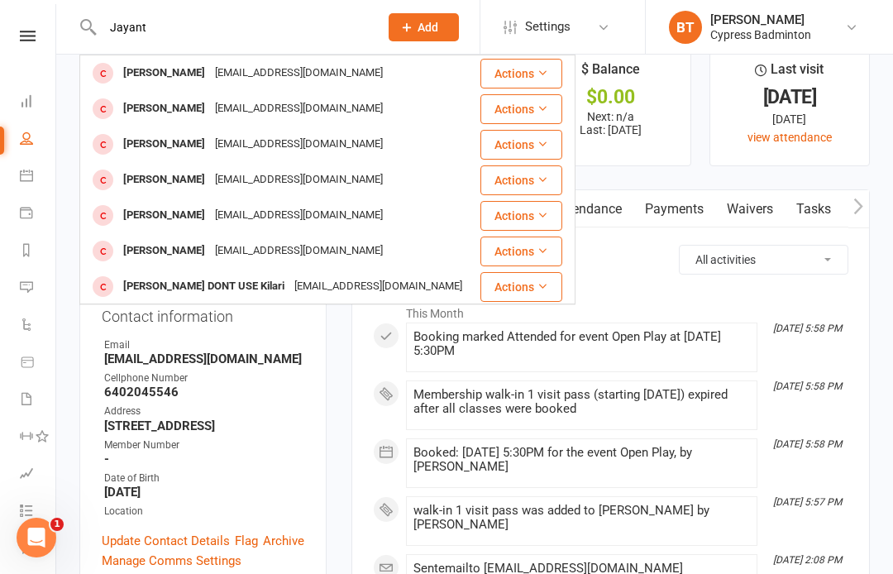
type input "Jayant"
click at [533, 217] on button "Actions" at bounding box center [521, 216] width 82 height 30
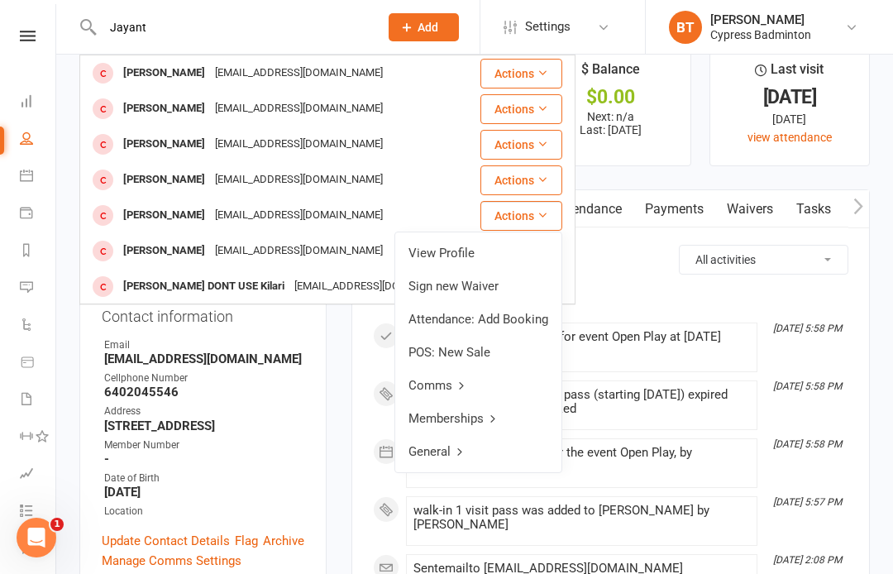
click at [471, 251] on link "View Profile" at bounding box center [478, 253] width 166 height 33
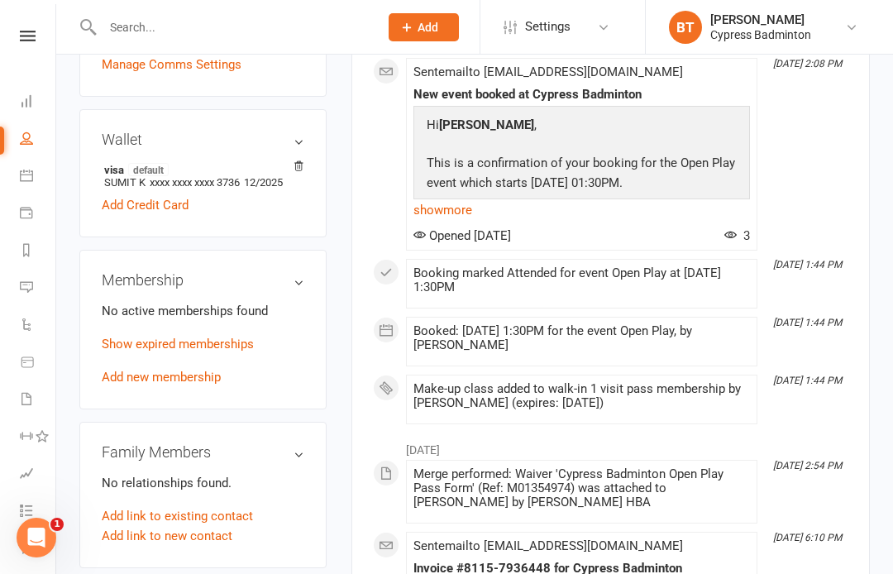
scroll to position [528, 0]
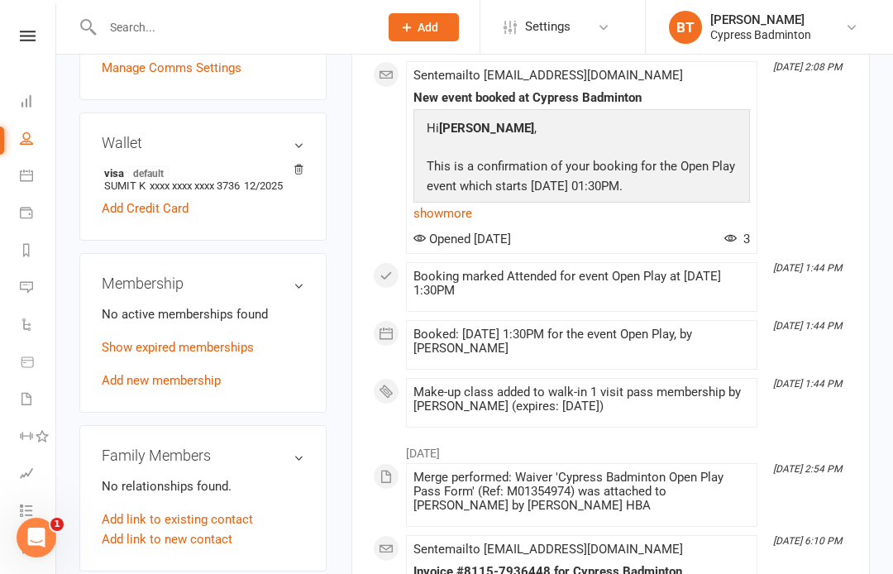
click at [219, 373] on link "Add new membership" at bounding box center [161, 380] width 119 height 15
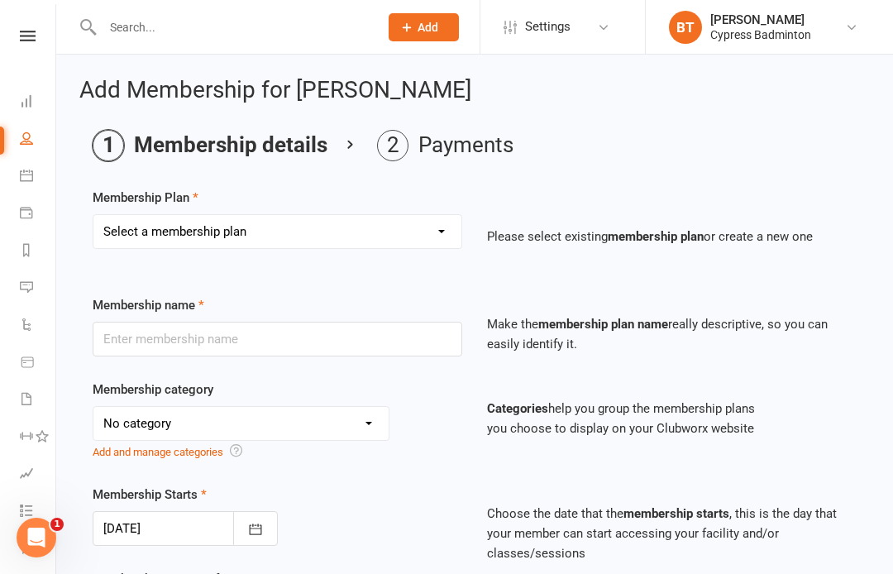
click at [437, 237] on select "Select a membership plan Create new Membership Plan walk-in 1 visit pass walk-i…" at bounding box center [277, 231] width 368 height 33
select select "1"
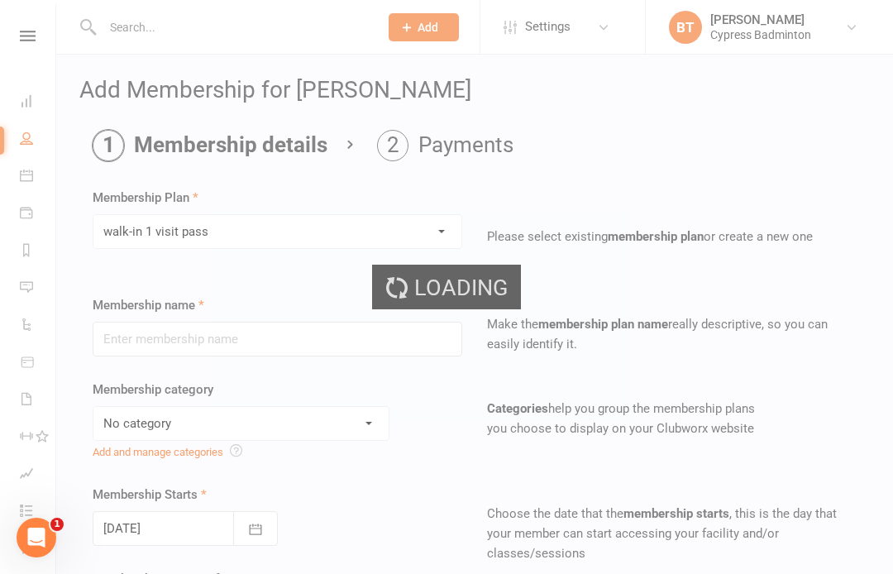
type input "walk-in 1 visit pass"
select select "29"
type input "1"
select select "1"
type input "1"
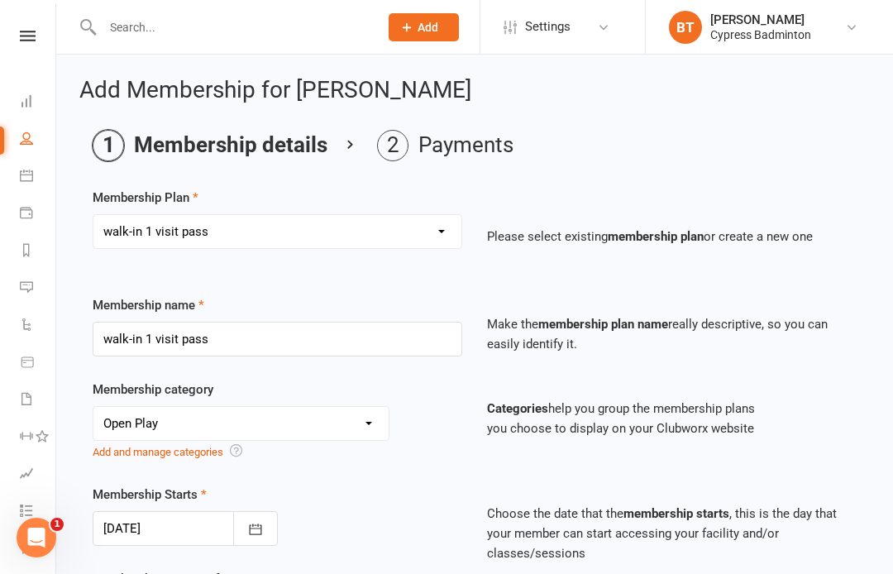
click at [432, 236] on select "Select a membership plan Create new Membership Plan walk-in 1 visit pass walk-i…" at bounding box center [277, 231] width 368 height 33
select select "0"
select select "3"
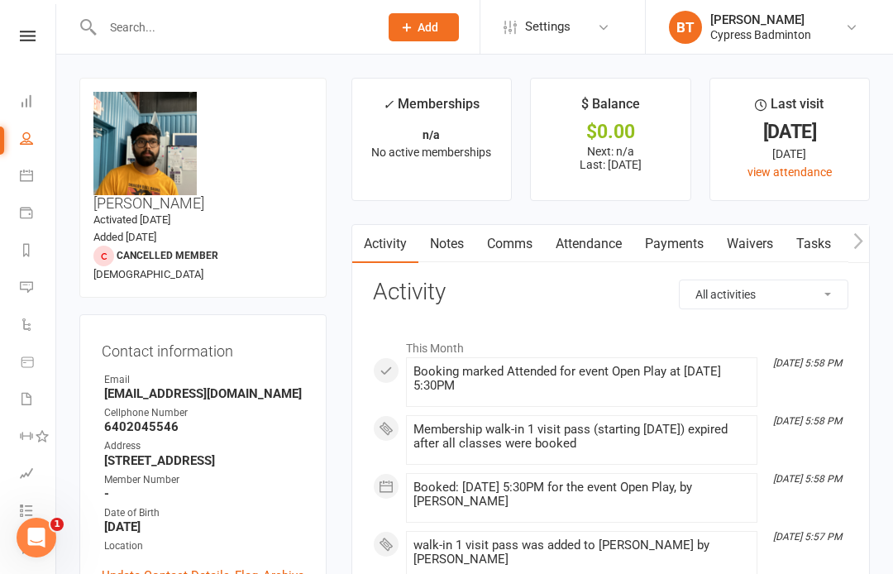
click at [298, 157] on div "upload photo change photo Jayanth Kilari Activated 16 August, 2025 Added 16 Aug…" at bounding box center [202, 188] width 247 height 220
click at [156, 231] on time "Added 16 August, 2025" at bounding box center [124, 237] width 63 height 12
click at [41, 32] on link at bounding box center [27, 36] width 59 height 11
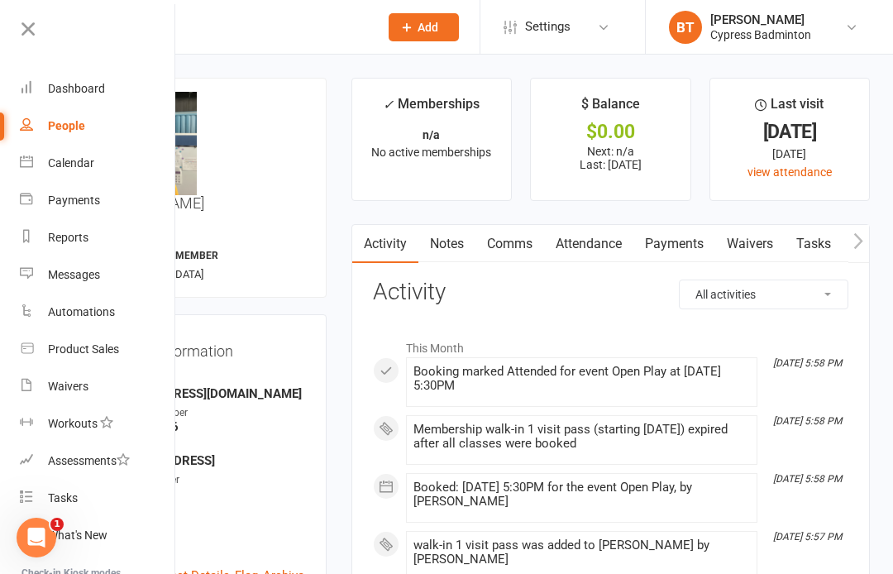
click at [116, 351] on div "Product Sales" at bounding box center [83, 348] width 71 height 13
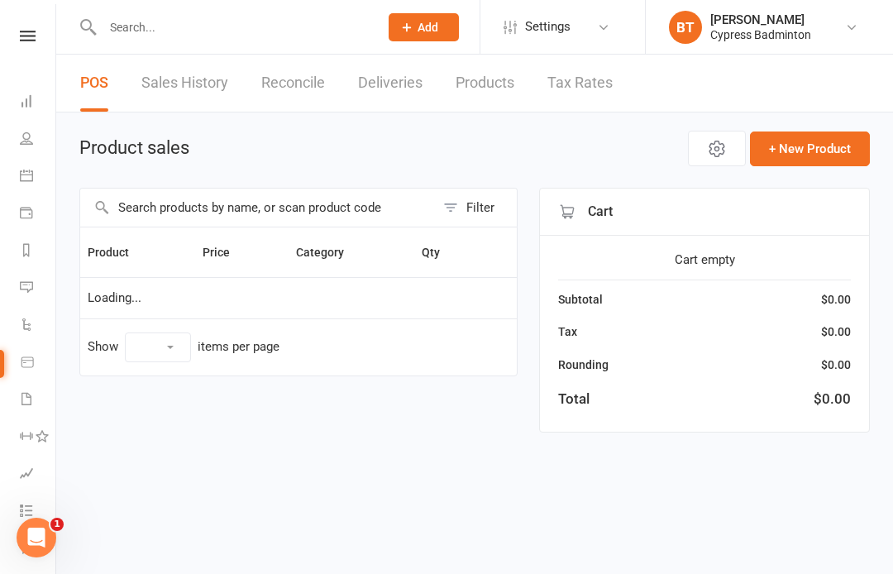
select select "100"
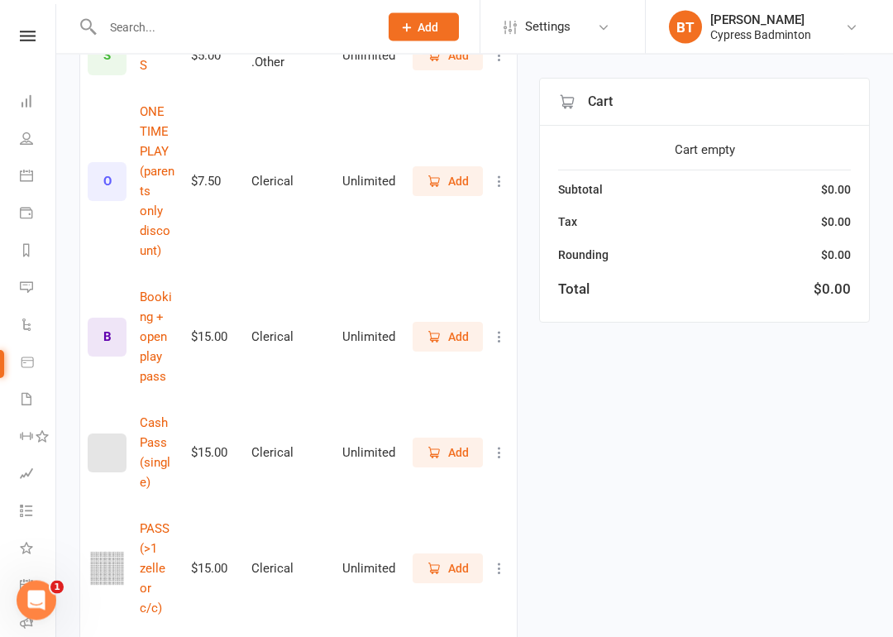
scroll to position [1006, 0]
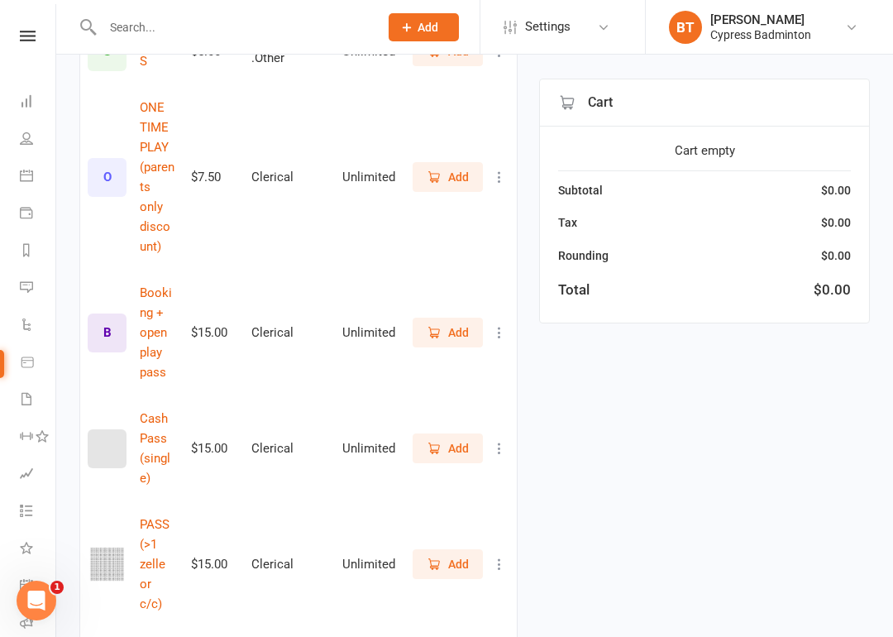
click at [456, 555] on span "Add" at bounding box center [458, 564] width 21 height 18
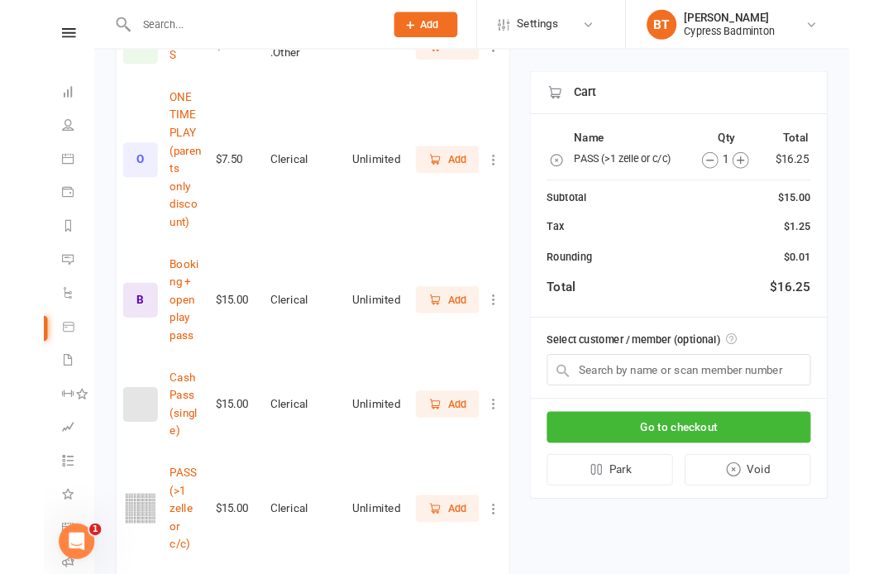
scroll to position [1068, 0]
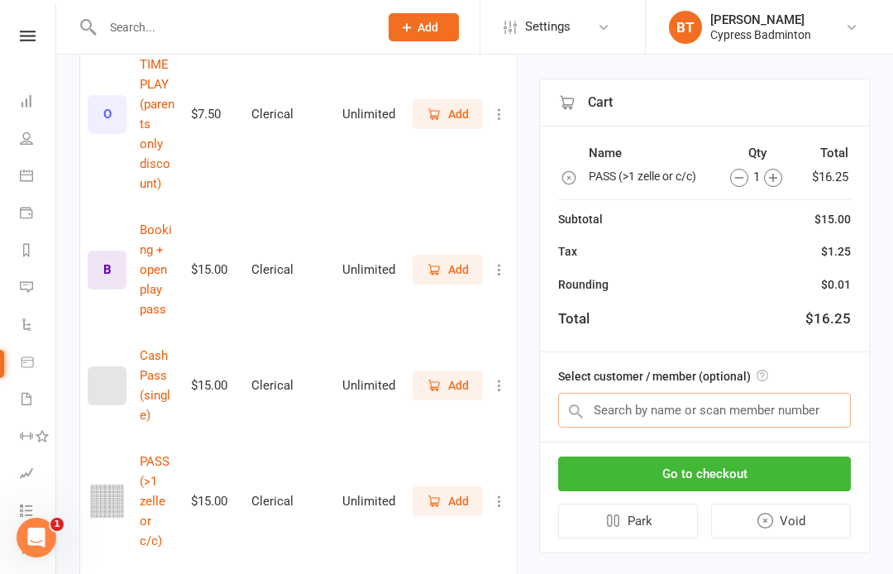
click at [631, 409] on input "text" at bounding box center [704, 410] width 293 height 35
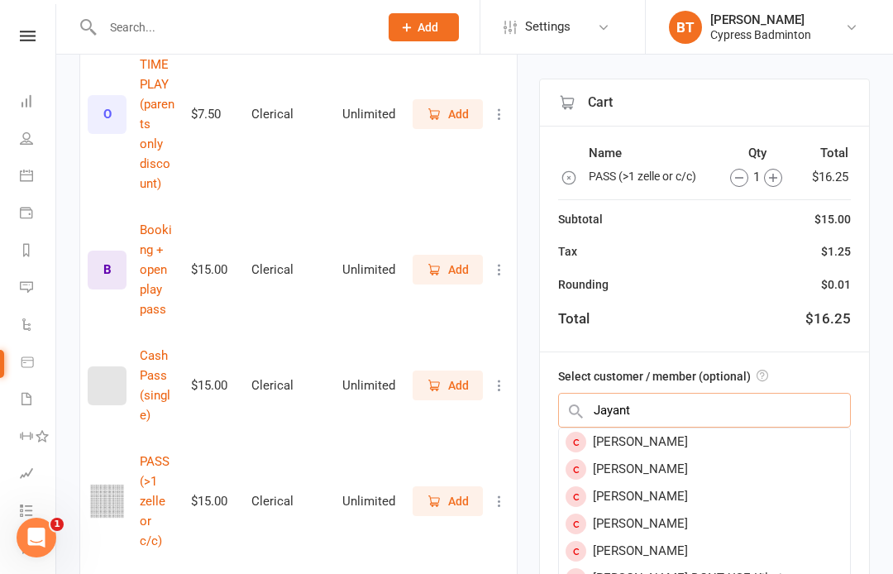
scroll to position [0, 0]
type input "Jayant"
click at [657, 471] on div "[PERSON_NAME]" at bounding box center [704, 469] width 291 height 27
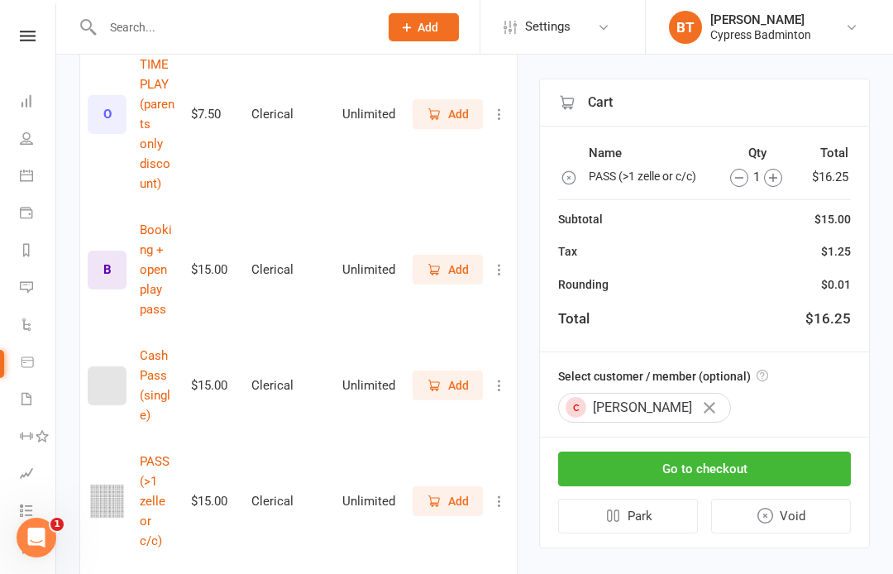
click at [142, 23] on input "text" at bounding box center [233, 27] width 270 height 23
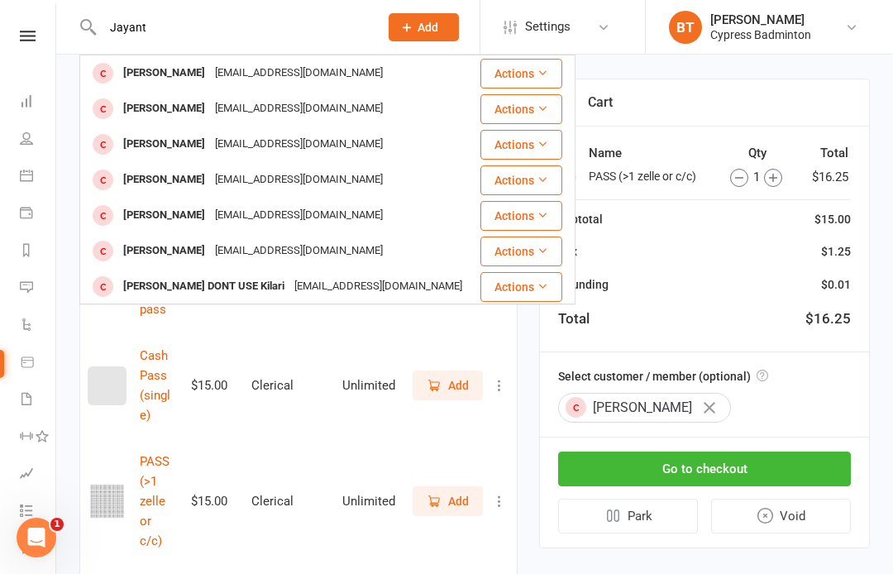
type input "Jayant"
click at [529, 108] on button "Actions" at bounding box center [521, 109] width 82 height 30
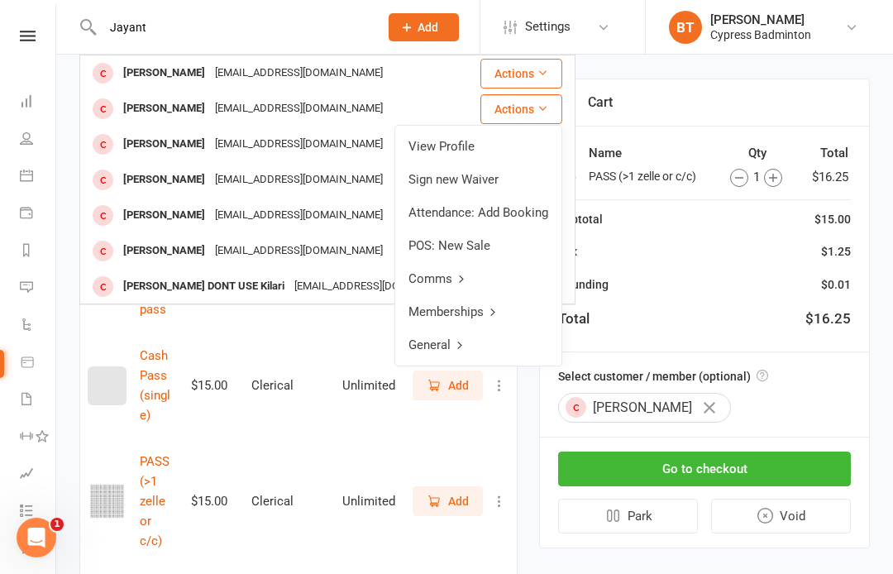
click at [454, 148] on link "View Profile" at bounding box center [478, 146] width 166 height 33
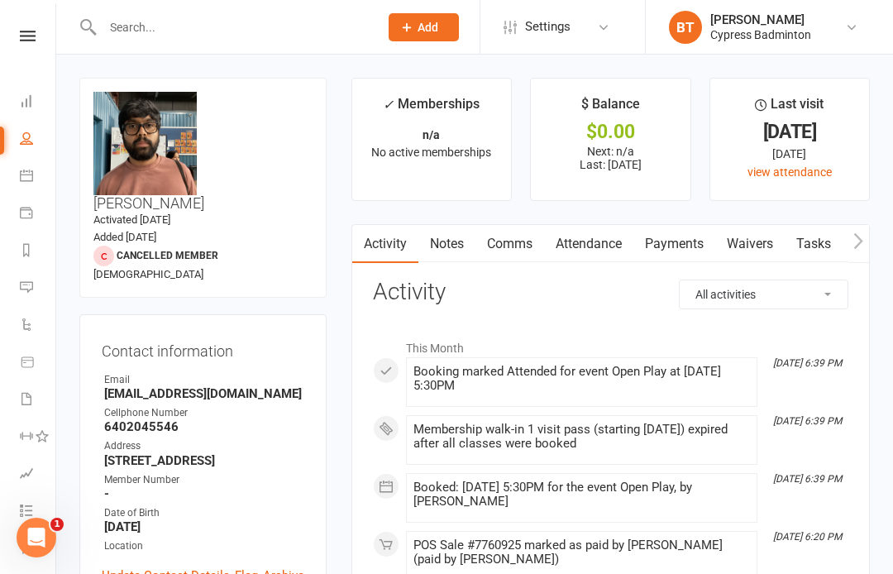
click at [23, 39] on icon at bounding box center [28, 36] width 16 height 11
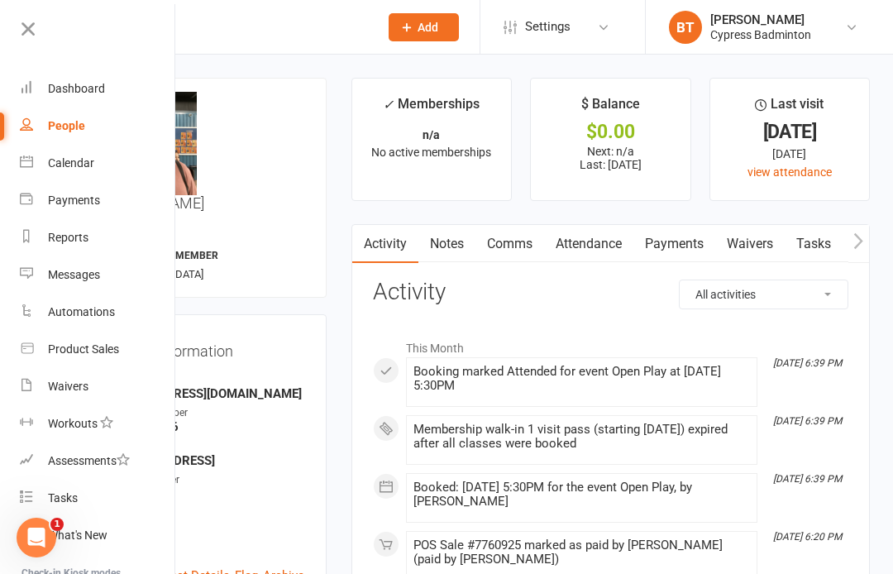
click at [118, 357] on link "Product Sales" at bounding box center [98, 349] width 156 height 37
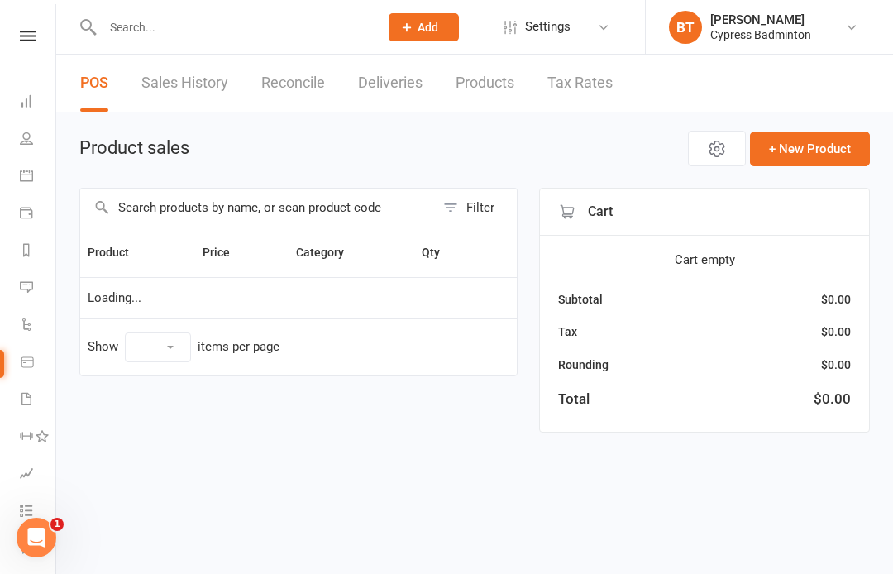
select select "100"
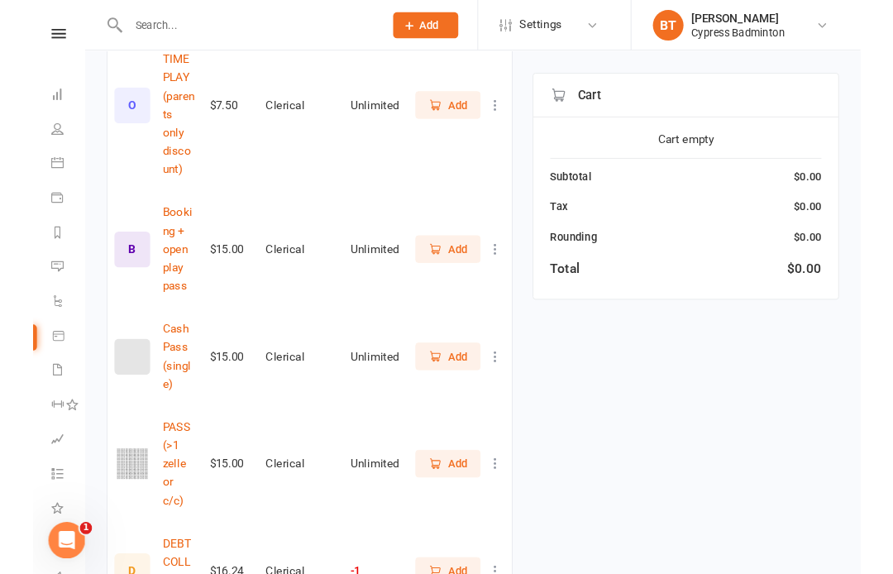
scroll to position [1116, 0]
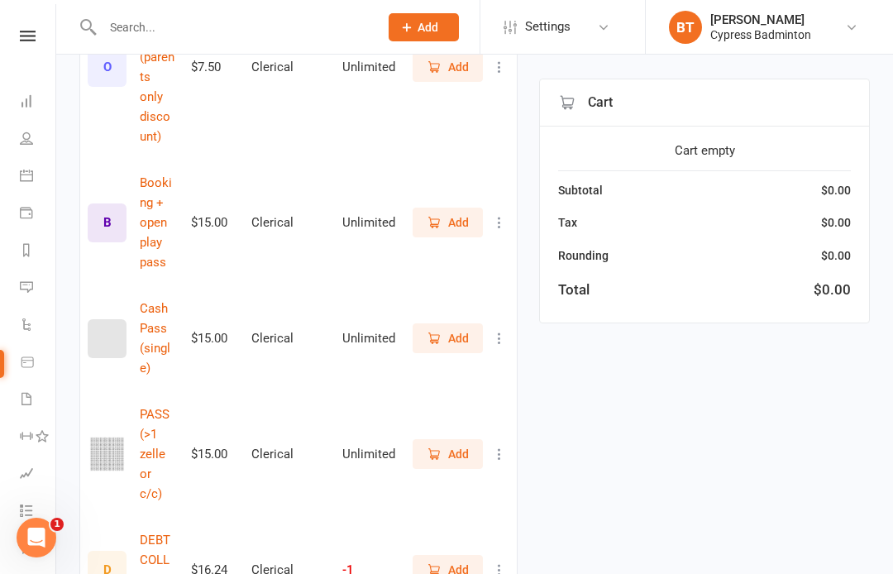
click at [448, 445] on span "Add" at bounding box center [458, 454] width 21 height 18
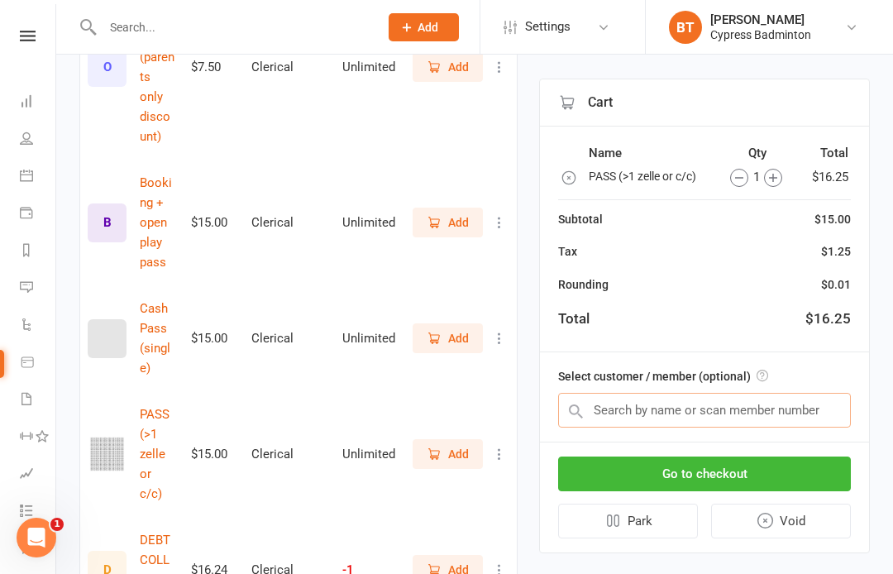
click at [618, 407] on input "text" at bounding box center [704, 410] width 293 height 35
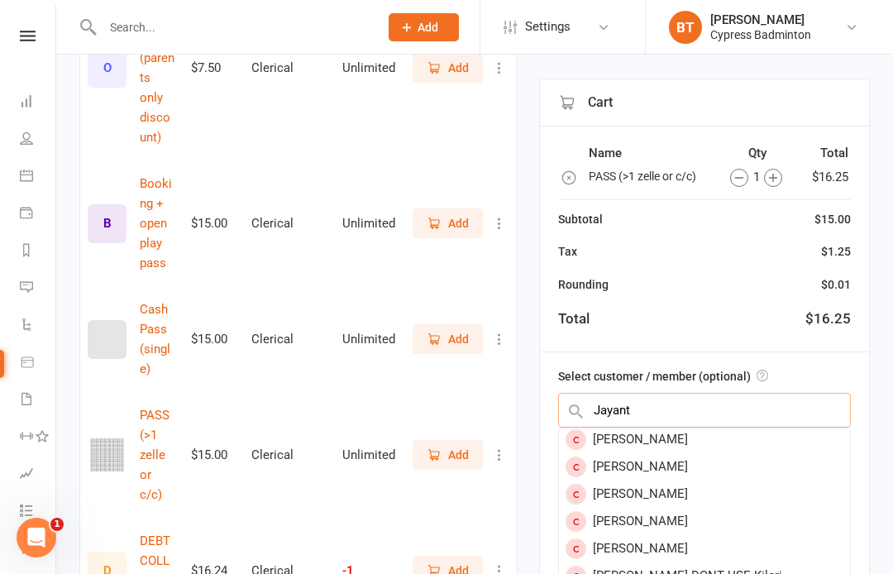
scroll to position [1, 0]
type input "Jayant"
click at [653, 471] on div "[PERSON_NAME]" at bounding box center [704, 468] width 291 height 27
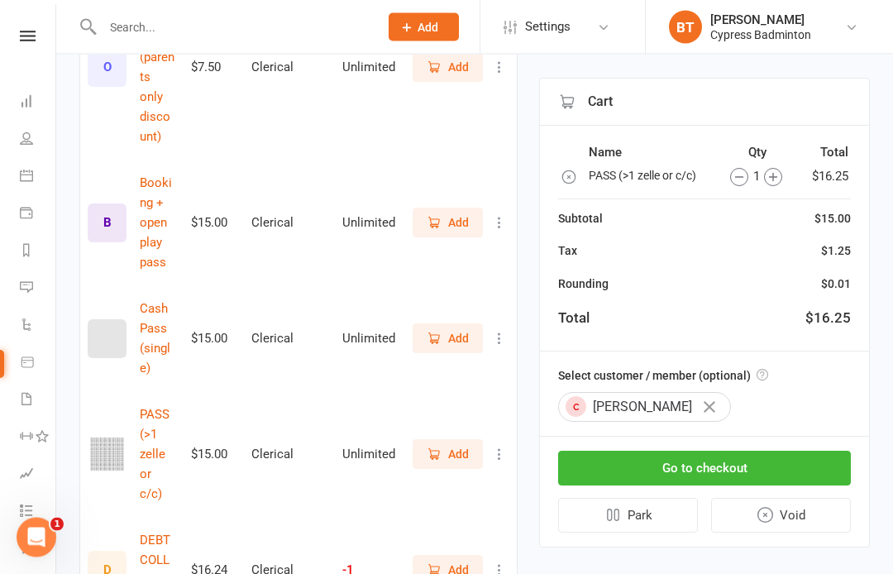
click at [713, 461] on button "Go to checkout" at bounding box center [704, 469] width 293 height 35
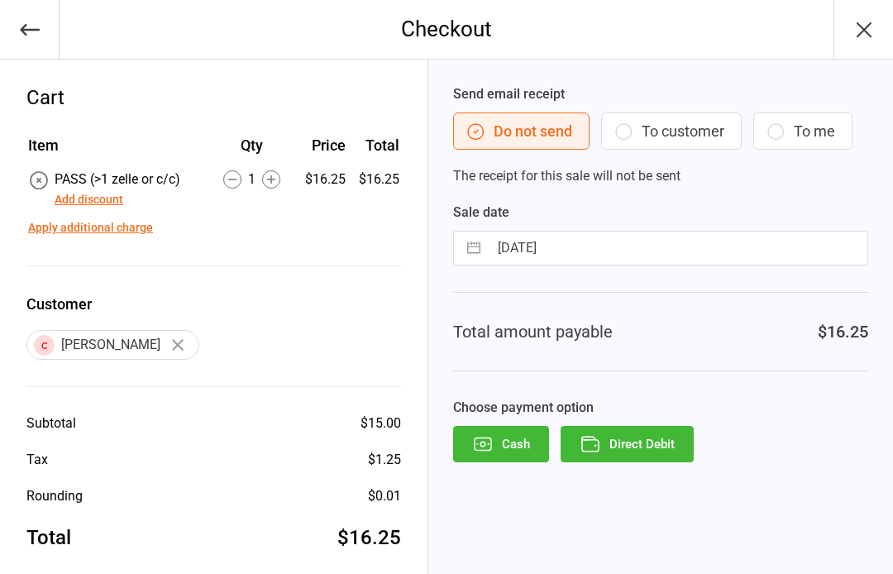
click at [104, 197] on button "Add discount" at bounding box center [89, 199] width 69 height 17
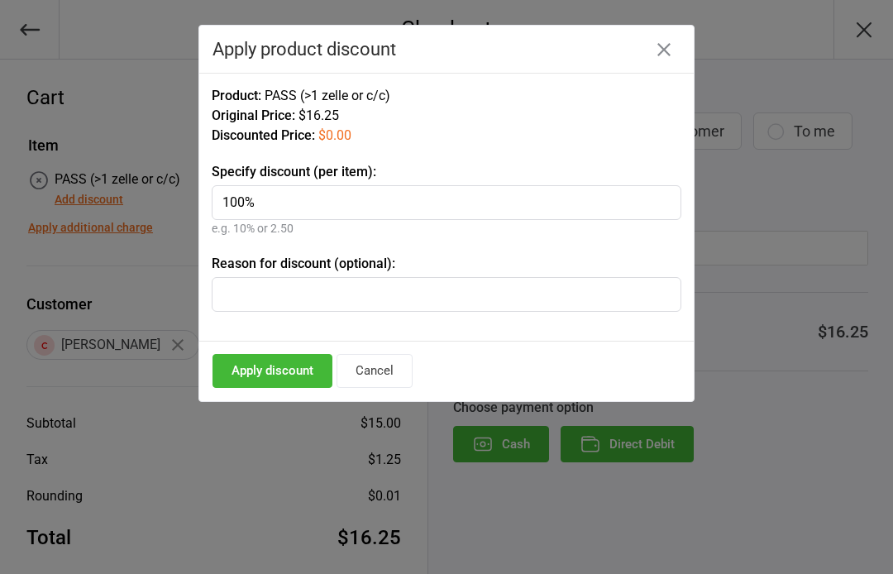
type input "100%"
click at [254, 282] on input "text" at bounding box center [447, 294] width 470 height 35
type input "walking cash"
click at [276, 375] on button "Apply discount" at bounding box center [273, 371] width 120 height 34
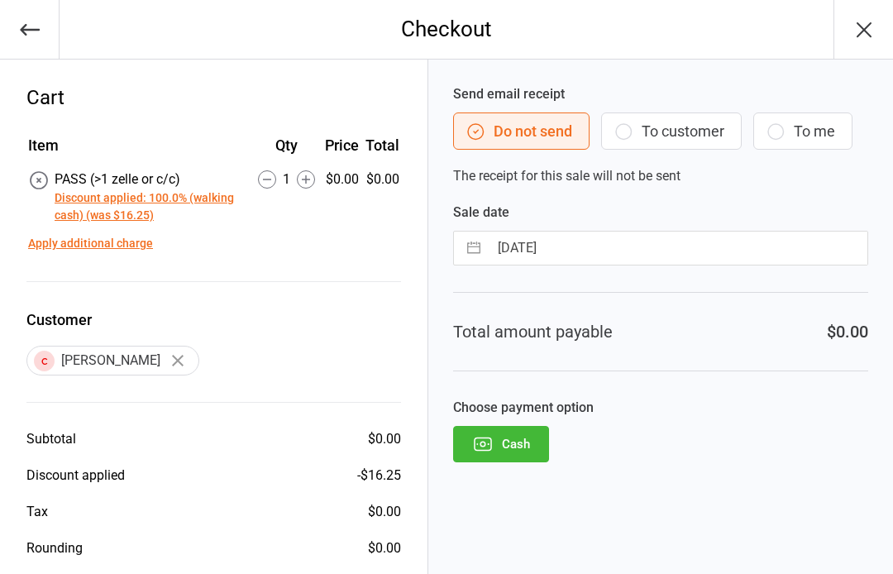
click at [528, 445] on button "Cash" at bounding box center [501, 444] width 96 height 36
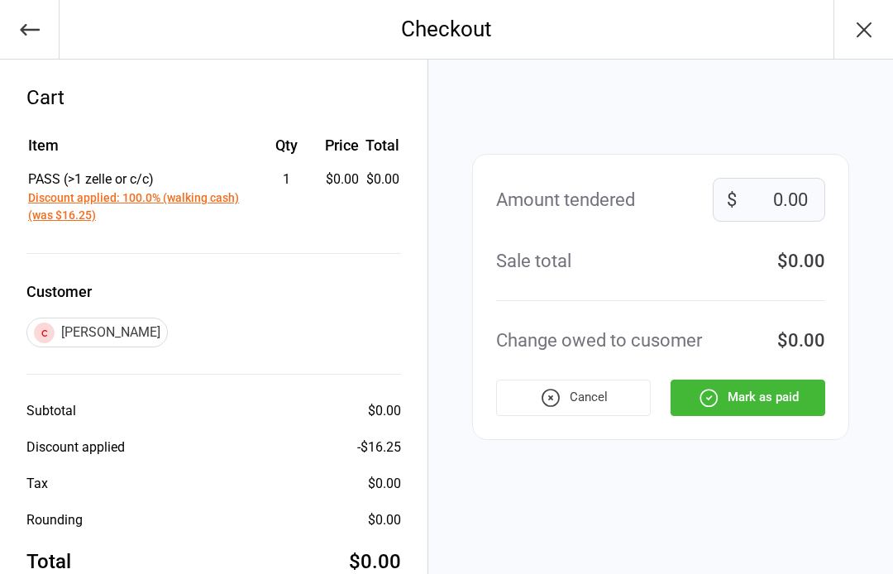
click at [738, 400] on button "Mark as paid" at bounding box center [748, 398] width 155 height 36
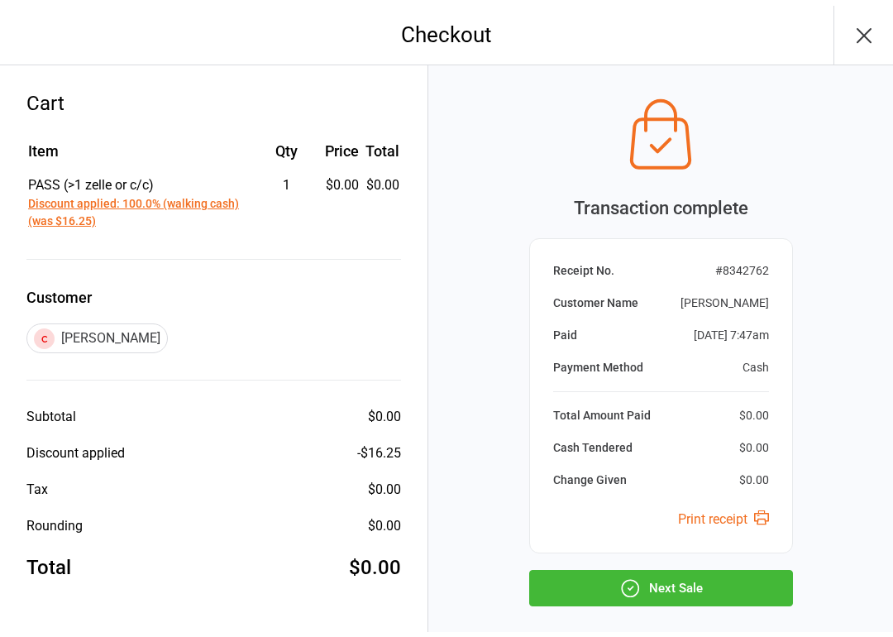
scroll to position [71, 0]
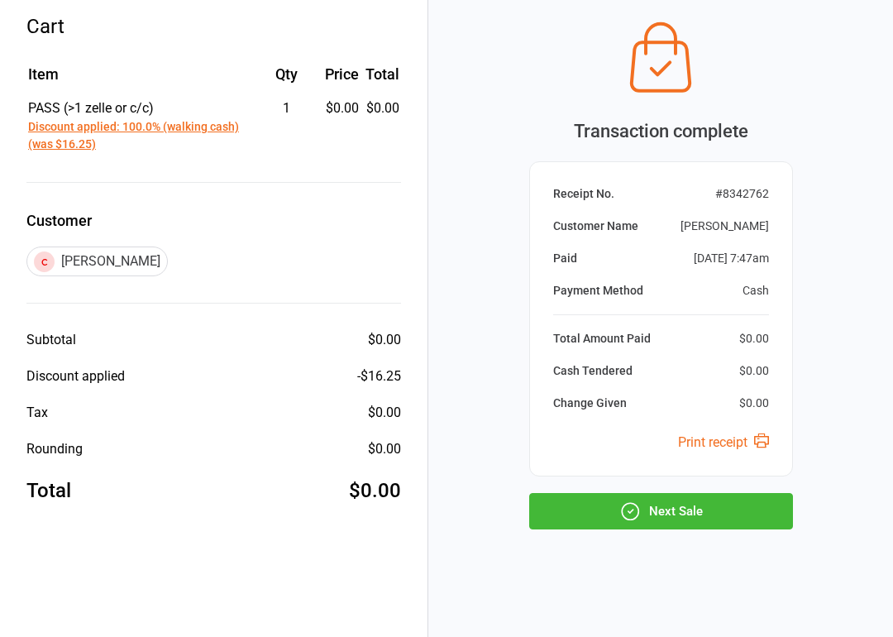
click at [652, 515] on button "Next Sale" at bounding box center [661, 511] width 264 height 36
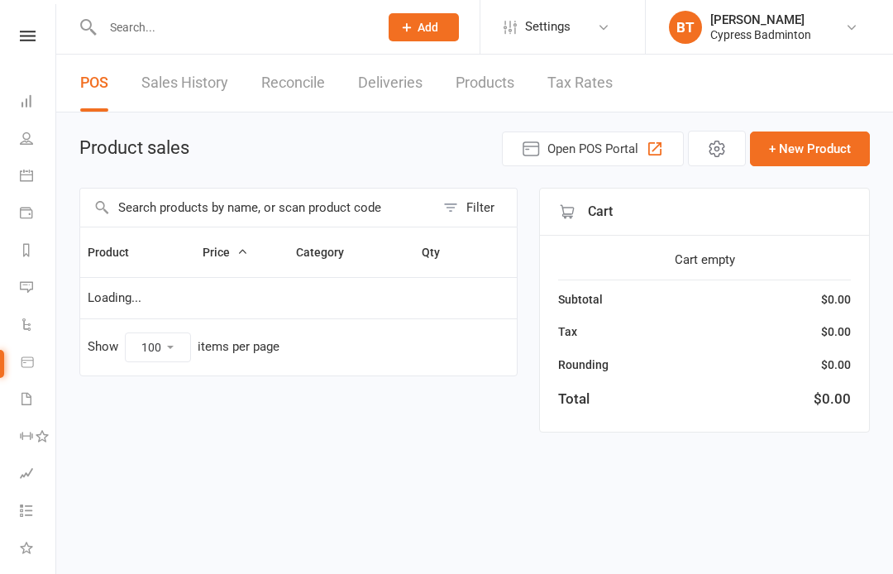
select select "100"
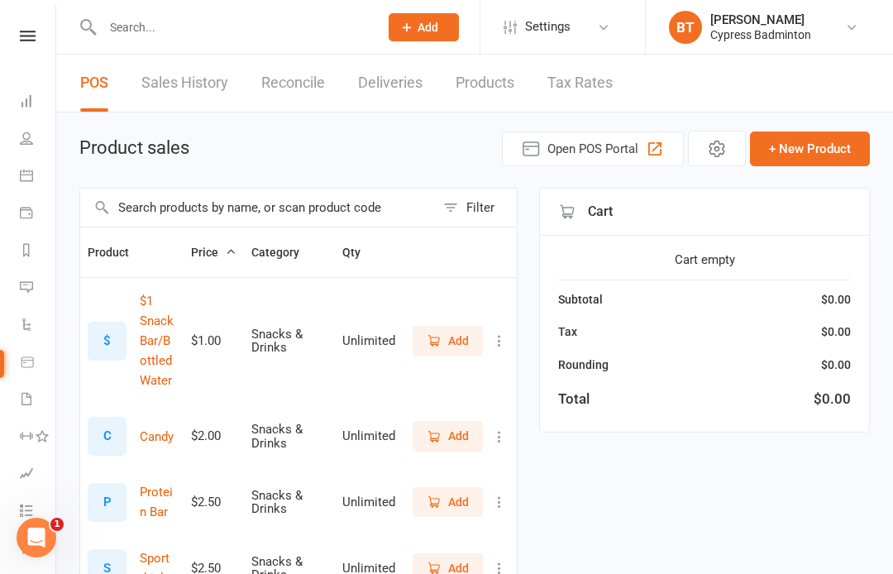
click at [32, 51] on div "Clubworx" at bounding box center [27, 58] width 55 height 54
click at [30, 35] on icon at bounding box center [28, 36] width 16 height 11
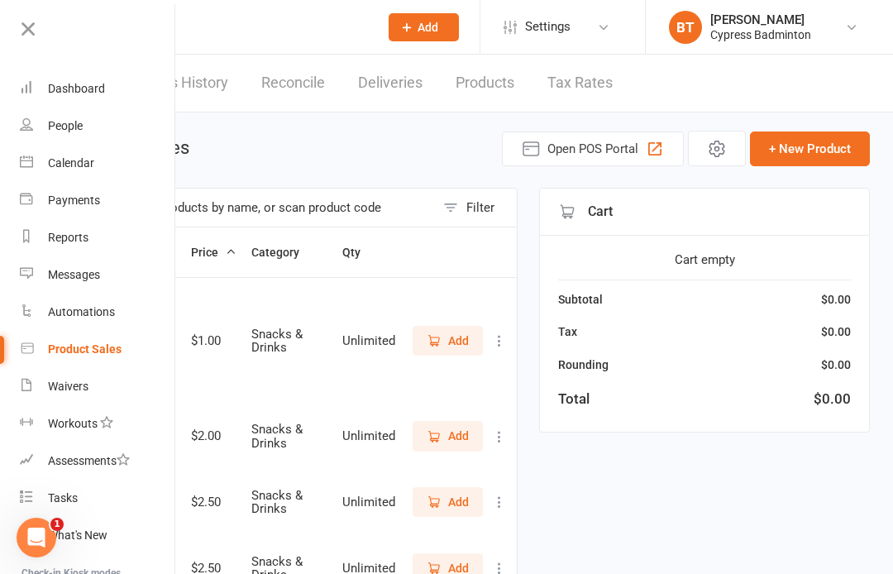
click at [90, 164] on div "Calendar" at bounding box center [71, 162] width 46 height 13
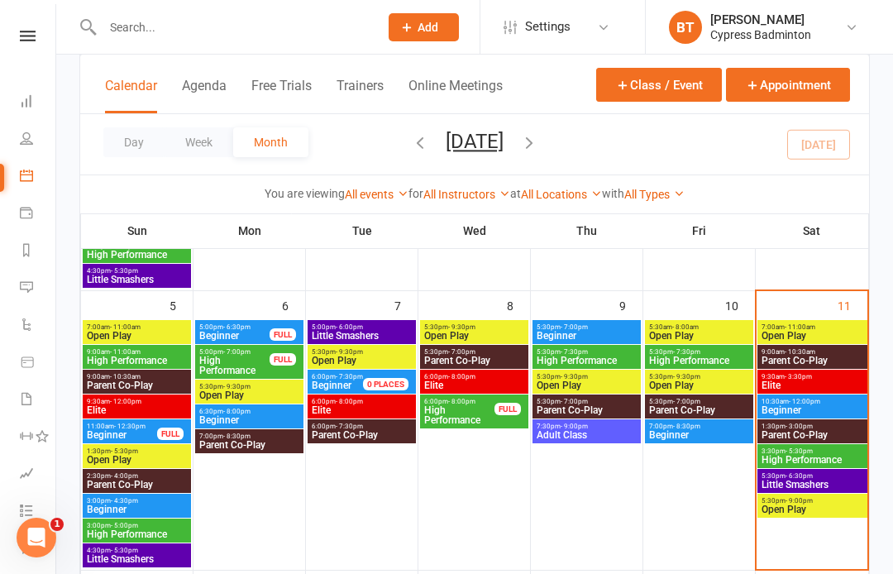
scroll to position [341, 0]
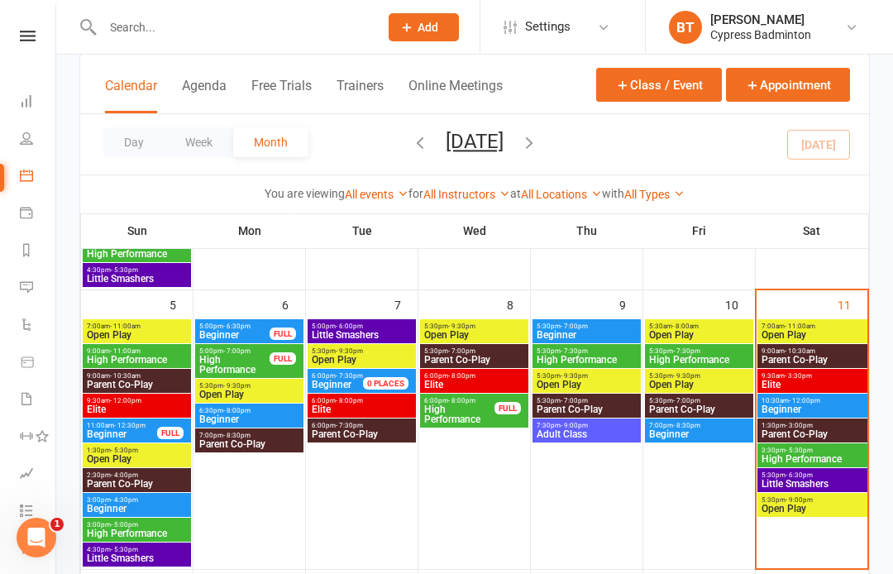
click at [806, 332] on span "Open Play" at bounding box center [812, 335] width 103 height 10
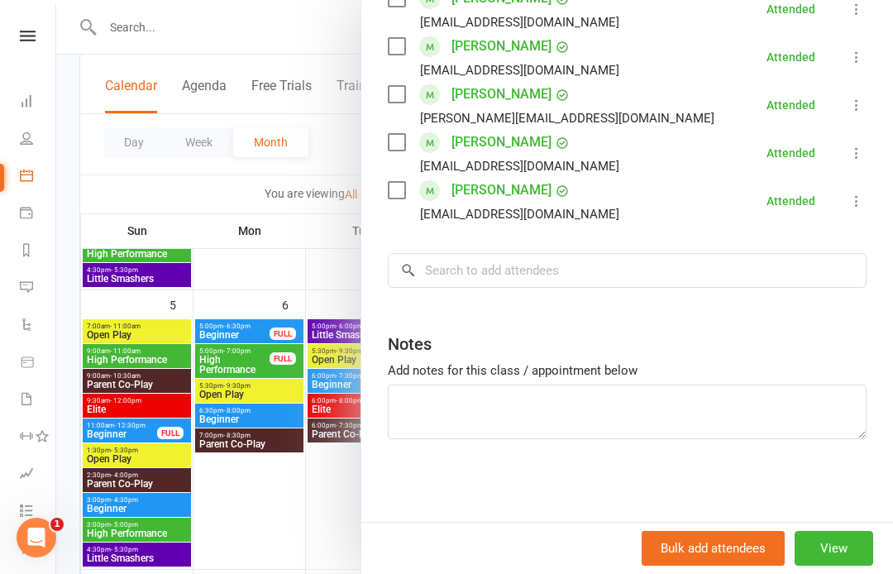
scroll to position [802, 0]
click at [480, 262] on input "search" at bounding box center [627, 270] width 479 height 35
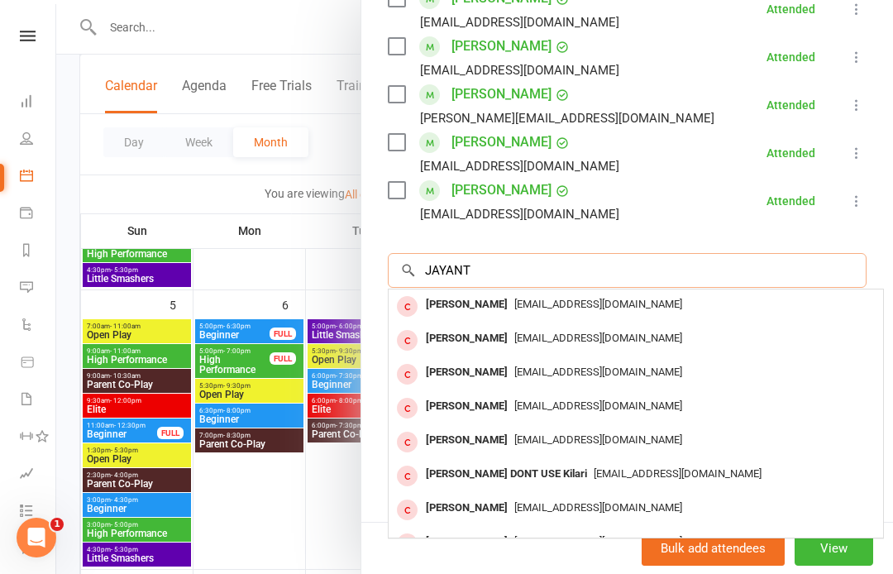
type input "JAYANT"
click at [628, 437] on span "[EMAIL_ADDRESS][DOMAIN_NAME]" at bounding box center [598, 439] width 168 height 12
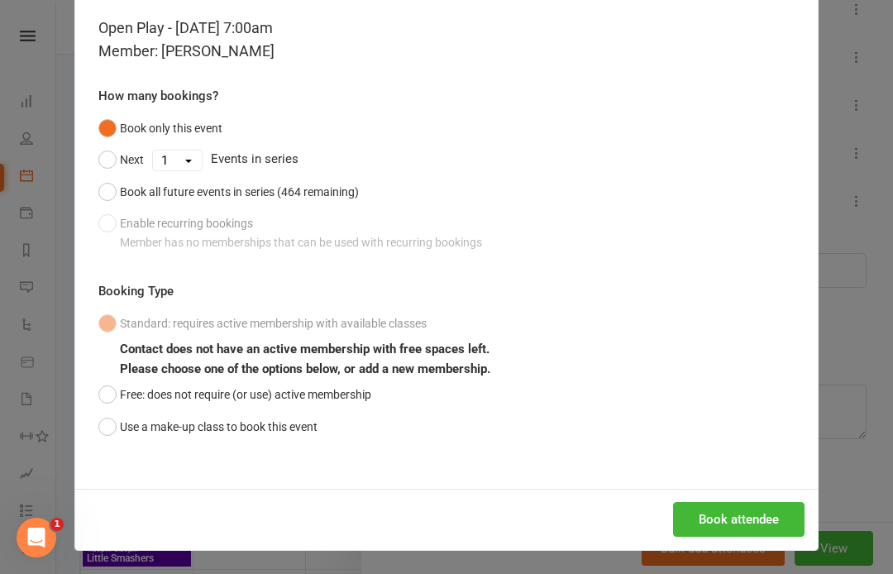
scroll to position [71, 0]
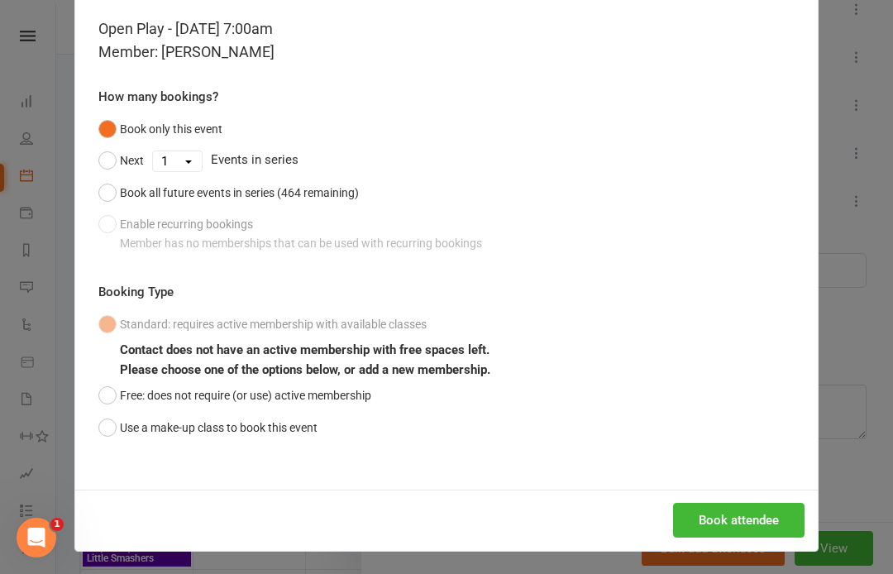
click at [107, 425] on button "Use a make-up class to book this event" at bounding box center [207, 427] width 219 height 31
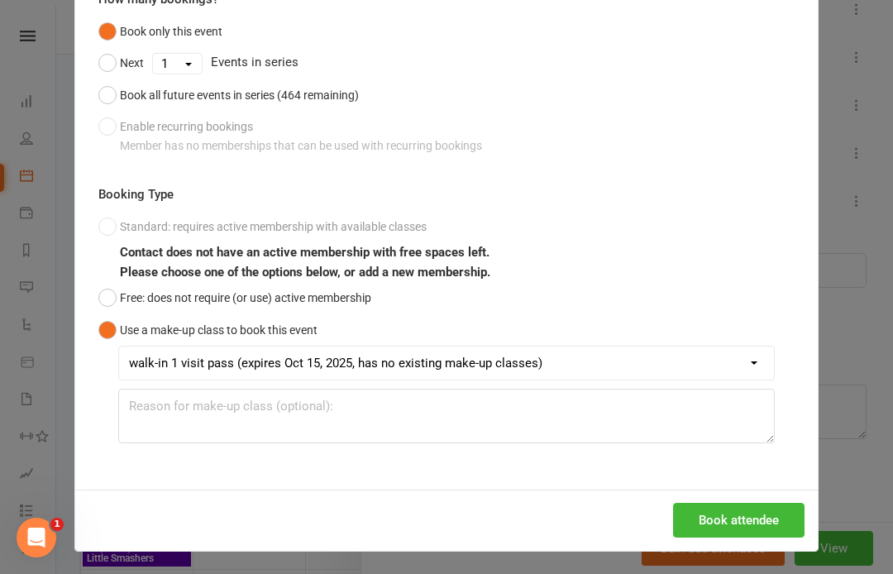
scroll to position [169, 0]
click at [755, 514] on button "Book attendee" at bounding box center [738, 520] width 131 height 35
